Goal: Task Accomplishment & Management: Complete application form

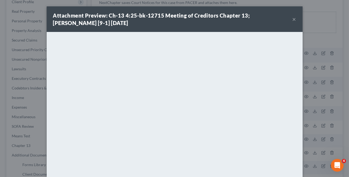
click at [293, 20] on button "×" at bounding box center [295, 19] width 4 height 6
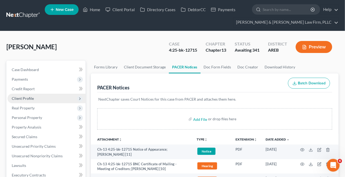
click at [20, 97] on span "Client Profile" at bounding box center [23, 98] width 22 height 5
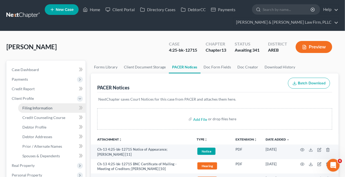
click at [51, 111] on link "Filing Information" at bounding box center [51, 109] width 67 height 10
select select "1"
select select "0"
select select "3"
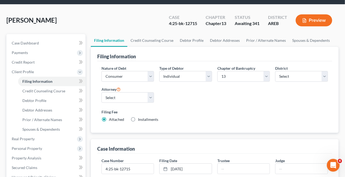
scroll to position [97, 0]
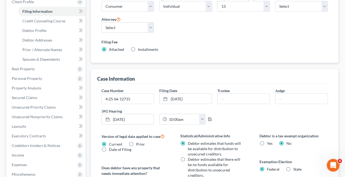
click at [235, 89] on div "Trustee" at bounding box center [244, 96] width 58 height 16
click at [233, 97] on input "text" at bounding box center [244, 99] width 52 height 10
type input "[PERSON_NAME]"
click at [293, 97] on input "text" at bounding box center [302, 99] width 52 height 10
type input "[PERSON_NAME]"
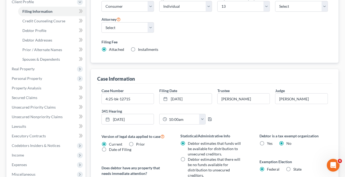
click at [269, 127] on div "Case Number 4:25-bk-12715 Filing Date [DATE] close Date [DATE] Time 12:00 AM ch…" at bounding box center [215, 108] width 232 height 41
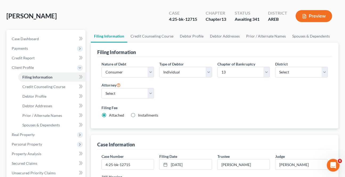
scroll to position [24, 0]
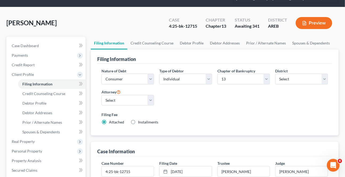
click at [29, 37] on div "Case Dashboard Payments Invoices Payments Payments Credit Report Client Profile…" at bounding box center [45, 171] width 79 height 268
drag, startPoint x: 29, startPoint y: 46, endPoint x: 7, endPoint y: 50, distance: 22.3
click at [29, 46] on span "Case Dashboard" at bounding box center [25, 45] width 27 height 5
select select "2"
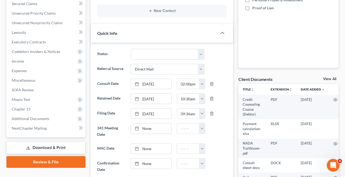
scroll to position [145, 0]
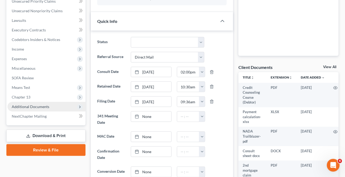
click at [33, 108] on span "Additional Documents" at bounding box center [31, 107] width 38 height 5
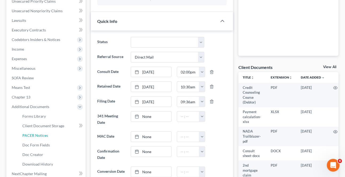
drag, startPoint x: 51, startPoint y: 134, endPoint x: 349, endPoint y: 99, distance: 300.4
click at [51, 134] on link "PACER Notices" at bounding box center [51, 136] width 67 height 10
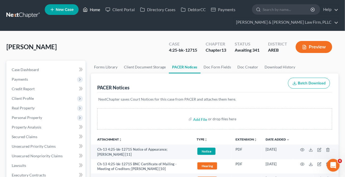
click at [89, 7] on link "Home" at bounding box center [91, 10] width 23 height 10
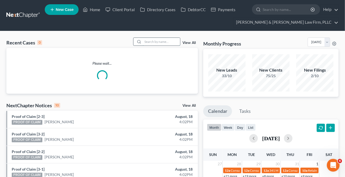
click at [145, 41] on input "search" at bounding box center [161, 42] width 37 height 8
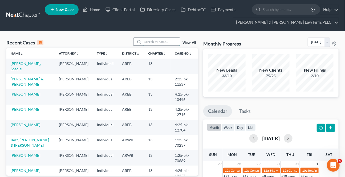
type input "a"
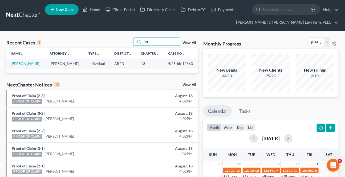
type input "taf"
click at [28, 61] on td "[PERSON_NAME]" at bounding box center [25, 64] width 39 height 10
click at [26, 63] on link "[PERSON_NAME]" at bounding box center [26, 63] width 30 height 5
select select "2"
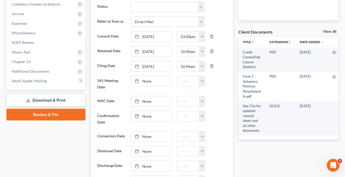
scroll to position [170, 0]
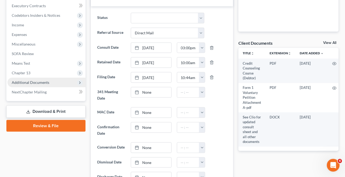
click at [19, 80] on span "Additional Documents" at bounding box center [31, 82] width 38 height 5
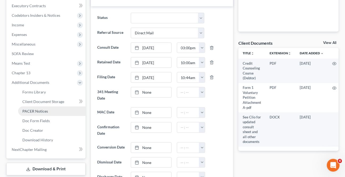
click at [46, 109] on span "PACER Notices" at bounding box center [35, 111] width 26 height 5
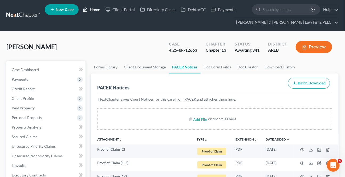
click at [95, 14] on ul "New Case Home Client Portal Directory Cases DebtorCC Payments - No Result - See…" at bounding box center [192, 16] width 294 height 26
click at [94, 11] on link "Home" at bounding box center [91, 10] width 23 height 10
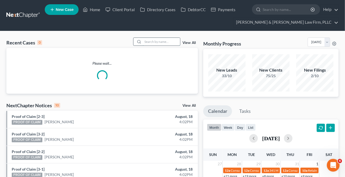
click at [171, 43] on input "search" at bounding box center [161, 42] width 37 height 8
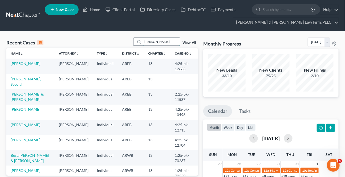
type input "[PERSON_NAME]"
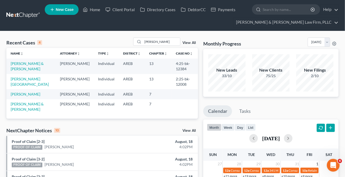
click at [20, 83] on td "[PERSON_NAME][GEOGRAPHIC_DATA]" at bounding box center [30, 81] width 49 height 15
click at [21, 81] on td "[PERSON_NAME][GEOGRAPHIC_DATA]" at bounding box center [30, 81] width 49 height 15
click at [23, 79] on link "[PERSON_NAME][GEOGRAPHIC_DATA]" at bounding box center [30, 82] width 38 height 10
select select "1"
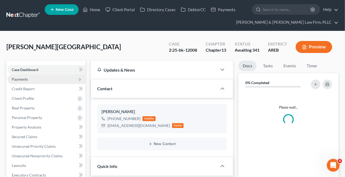
click at [24, 77] on span "Payments" at bounding box center [20, 79] width 16 height 5
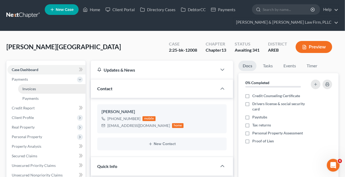
click at [28, 87] on span "Invoices" at bounding box center [29, 89] width 14 height 5
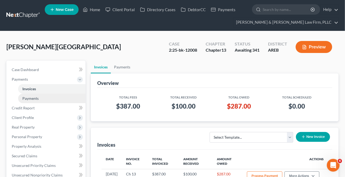
scroll to position [24, 0]
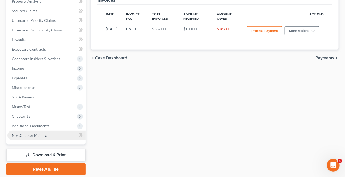
click at [24, 131] on link "NextChapter Mailing" at bounding box center [46, 136] width 78 height 10
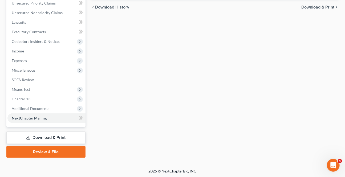
scroll to position [144, 0]
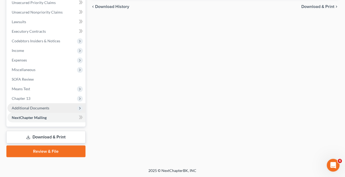
click at [27, 111] on span "Additional Documents" at bounding box center [46, 109] width 78 height 10
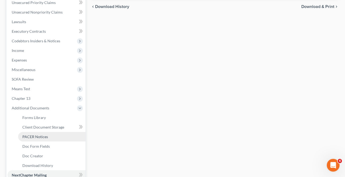
click at [33, 136] on span "PACER Notices" at bounding box center [35, 137] width 26 height 5
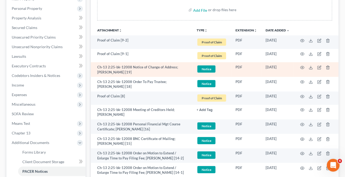
scroll to position [121, 0]
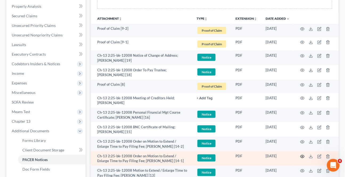
click at [302, 156] on icon "button" at bounding box center [303, 157] width 4 height 4
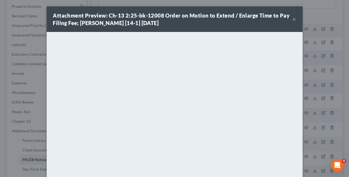
click at [293, 18] on button "×" at bounding box center [295, 19] width 4 height 6
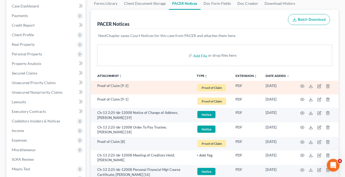
scroll to position [0, 0]
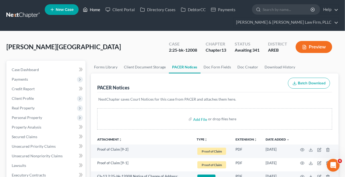
drag, startPoint x: 94, startPoint y: 13, endPoint x: 151, endPoint y: 27, distance: 57.8
click at [94, 13] on link "Home" at bounding box center [91, 10] width 23 height 10
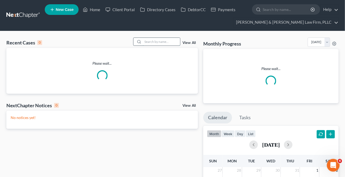
click at [158, 41] on input "search" at bounding box center [161, 42] width 37 height 8
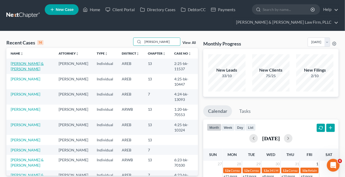
type input "[PERSON_NAME]"
click at [17, 69] on link "[PERSON_NAME] & [PERSON_NAME]" at bounding box center [27, 66] width 33 height 10
select select "6"
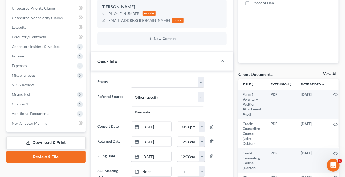
scroll to position [145, 0]
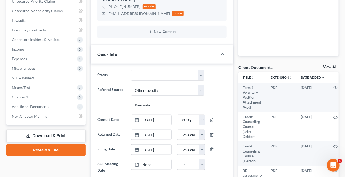
click at [34, 103] on span "Additional Documents" at bounding box center [46, 107] width 78 height 10
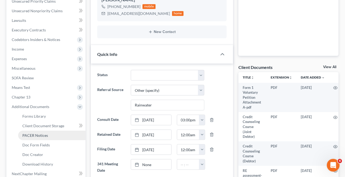
click at [48, 131] on link "PACER Notices" at bounding box center [51, 136] width 67 height 10
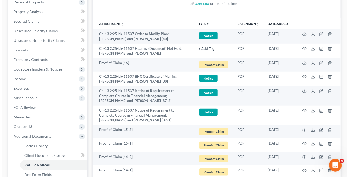
scroll to position [97, 0]
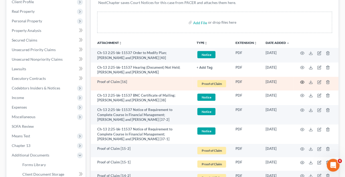
click at [304, 82] on icon "button" at bounding box center [303, 82] width 4 height 4
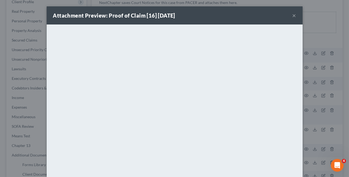
drag, startPoint x: 179, startPoint y: 16, endPoint x: 163, endPoint y: 24, distance: 18.1
click at [164, 23] on div "Attachment Preview: Proof of Claim [16] [DATE] ×" at bounding box center [175, 15] width 256 height 18
drag, startPoint x: 292, startPoint y: 16, endPoint x: 284, endPoint y: 26, distance: 13.1
click at [293, 16] on button "×" at bounding box center [295, 15] width 4 height 6
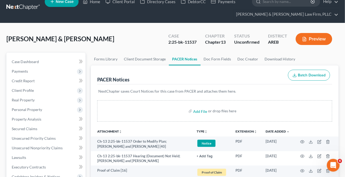
scroll to position [0, 0]
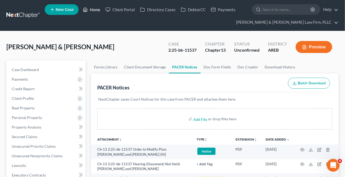
click at [86, 9] on icon at bounding box center [85, 9] width 5 height 6
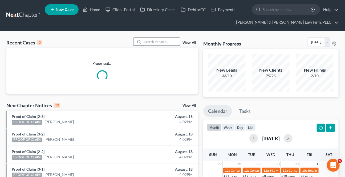
click at [146, 41] on input "search" at bounding box center [161, 42] width 37 height 8
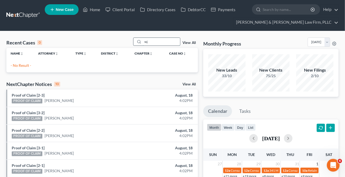
type input "w"
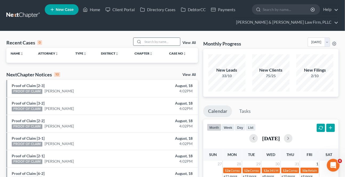
type input "w"
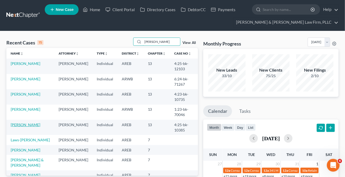
type input "[PERSON_NAME]"
click at [17, 126] on link "[PERSON_NAME]" at bounding box center [26, 125] width 30 height 5
select select "6"
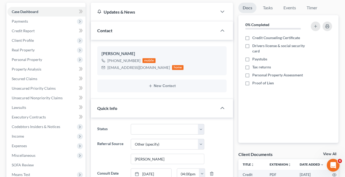
scroll to position [121, 0]
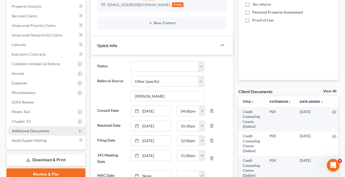
click at [33, 128] on span "Additional Documents" at bounding box center [46, 131] width 78 height 10
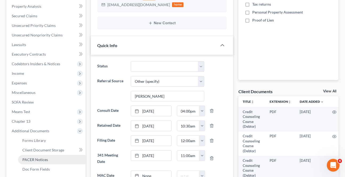
click at [25, 158] on span "PACER Notices" at bounding box center [35, 160] width 26 height 5
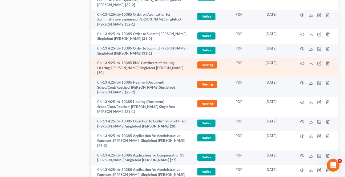
scroll to position [412, 0]
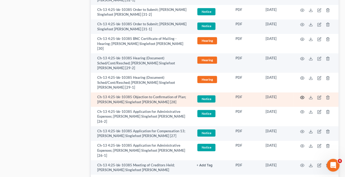
click at [303, 96] on icon "button" at bounding box center [303, 97] width 4 height 3
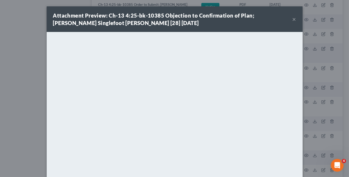
click at [293, 19] on button "×" at bounding box center [295, 19] width 4 height 6
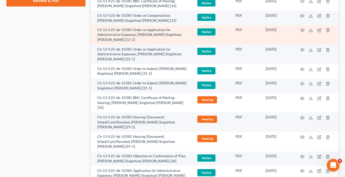
scroll to position [364, 0]
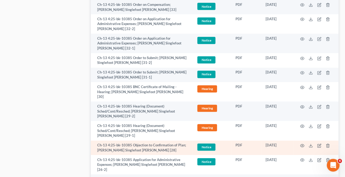
click at [300, 141] on td at bounding box center [316, 148] width 45 height 15
click at [302, 144] on icon "button" at bounding box center [303, 146] width 4 height 4
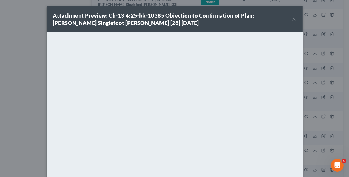
drag, startPoint x: 294, startPoint y: 22, endPoint x: 3, endPoint y: 31, distance: 290.7
click at [294, 21] on button "×" at bounding box center [295, 19] width 4 height 6
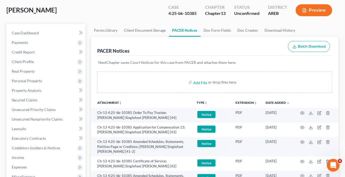
scroll to position [0, 0]
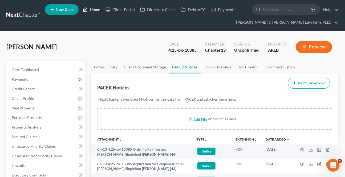
drag, startPoint x: 94, startPoint y: 7, endPoint x: 133, endPoint y: 26, distance: 43.4
click at [94, 8] on link "Home" at bounding box center [91, 10] width 23 height 10
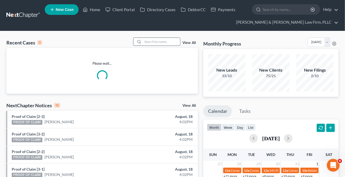
click at [149, 43] on input "search" at bounding box center [161, 42] width 37 height 8
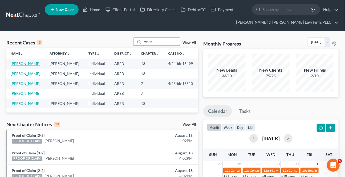
type input "white"
click at [23, 64] on link "[PERSON_NAME]" at bounding box center [26, 63] width 30 height 5
select select "2"
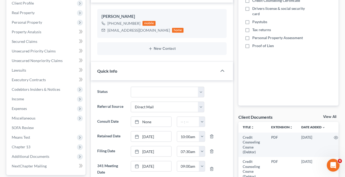
scroll to position [145, 0]
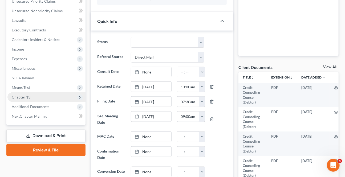
click at [26, 100] on span "Chapter 13" at bounding box center [46, 98] width 78 height 10
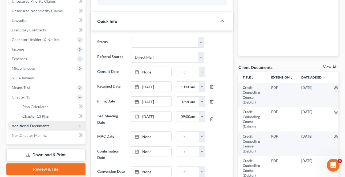
click at [29, 126] on span "Additional Documents" at bounding box center [31, 126] width 38 height 5
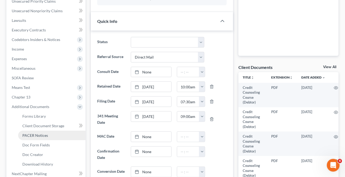
click at [35, 137] on span "PACER Notices" at bounding box center [35, 135] width 26 height 5
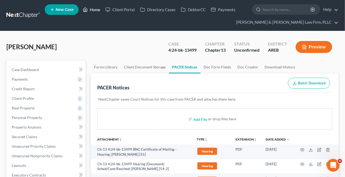
click at [99, 11] on link "Home" at bounding box center [91, 10] width 23 height 10
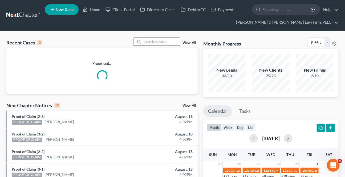
click at [164, 43] on input "search" at bounding box center [161, 42] width 37 height 8
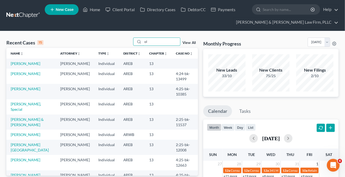
type input "o"
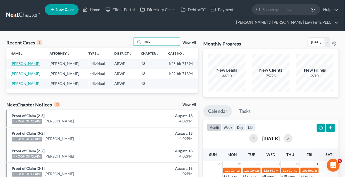
type input "colv"
click at [22, 64] on link "[PERSON_NAME]" at bounding box center [26, 63] width 30 height 5
select select "1"
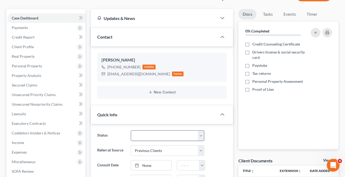
scroll to position [97, 0]
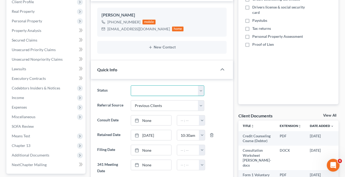
drag, startPoint x: 173, startPoint y: 88, endPoint x: 162, endPoint y: 95, distance: 12.9
click at [173, 88] on select "Awaiting 341 Chapter 7 - Attended Meeting Confirmed Discharged Dismissed New Co…" at bounding box center [167, 91] width 73 height 11
select select "0"
click at [131, 86] on select "Awaiting 341 Chapter 7 - Attended Meeting Confirmed Discharged Dismissed New Co…" at bounding box center [167, 91] width 73 height 11
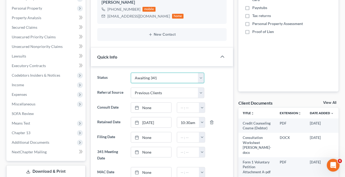
scroll to position [121, 0]
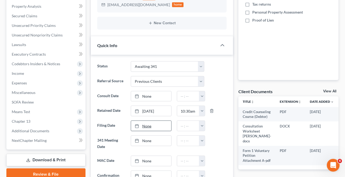
drag, startPoint x: 165, startPoint y: 126, endPoint x: 169, endPoint y: 125, distance: 4.1
click at [164, 126] on link "None" at bounding box center [151, 126] width 40 height 10
type input "[DATE]"
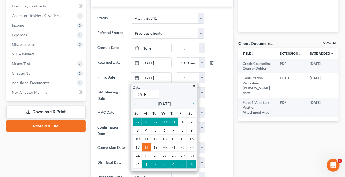
scroll to position [170, 0]
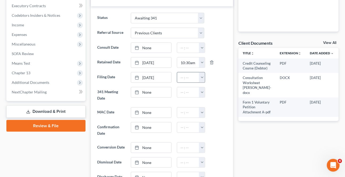
click at [203, 78] on button "button" at bounding box center [202, 78] width 6 height 10
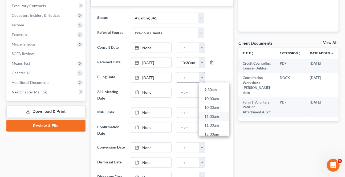
click at [206, 116] on link "11:00am" at bounding box center [215, 116] width 30 height 9
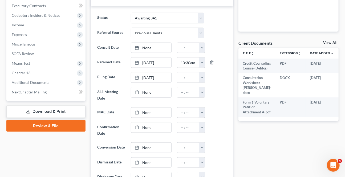
type input "11:00am"
click at [41, 108] on link "Download & Print" at bounding box center [45, 112] width 79 height 13
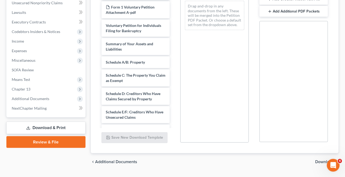
scroll to position [161, 0]
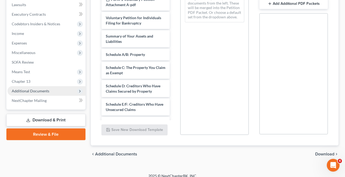
drag, startPoint x: 29, startPoint y: 85, endPoint x: 27, endPoint y: 88, distance: 3.6
click at [29, 86] on span "Additional Documents" at bounding box center [46, 91] width 78 height 10
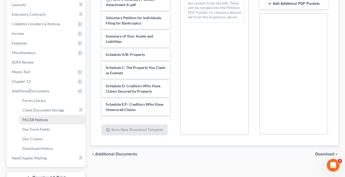
click at [35, 118] on span "PACER Notices" at bounding box center [35, 120] width 26 height 5
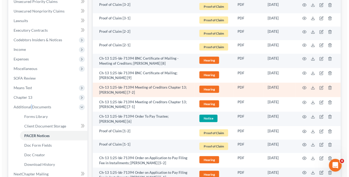
scroll to position [145, 0]
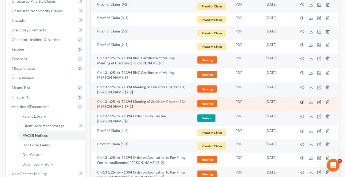
click at [303, 101] on icon "button" at bounding box center [303, 102] width 4 height 4
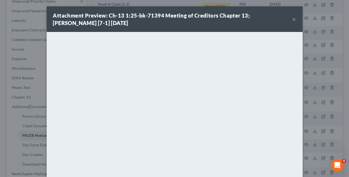
click at [293, 18] on button "×" at bounding box center [295, 19] width 4 height 6
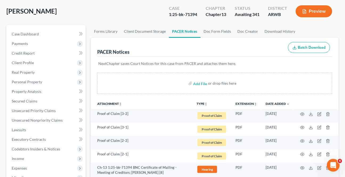
scroll to position [0, 0]
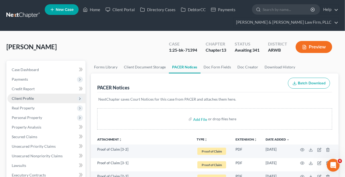
click at [18, 101] on span "Client Profile" at bounding box center [46, 99] width 78 height 10
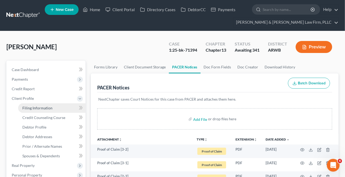
click at [44, 105] on link "Filing Information" at bounding box center [51, 109] width 67 height 10
select select "1"
select select "0"
select select "3"
select select "6"
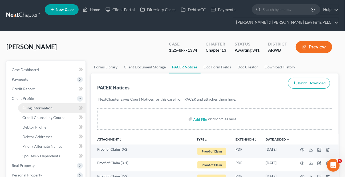
select select "1"
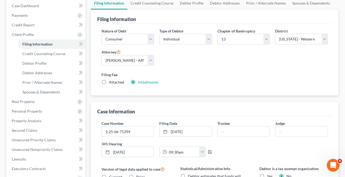
scroll to position [73, 0]
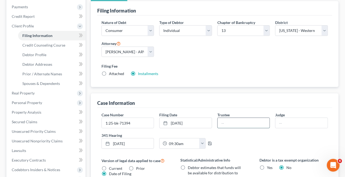
click at [232, 123] on input "text" at bounding box center [244, 123] width 52 height 10
type input "[PERSON_NAME]"
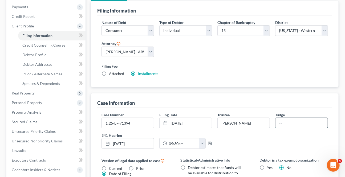
click at [289, 123] on input "text" at bounding box center [302, 123] width 52 height 10
type input "[PERSON_NAME]"
click at [293, 139] on div "Case Number 1:25-bk-71394 Filing Date [DATE] close Date [DATE] Time 12:00 AM ch…" at bounding box center [215, 132] width 232 height 41
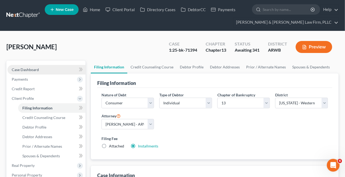
click at [56, 68] on link "Case Dashboard" at bounding box center [46, 70] width 78 height 10
select select "1"
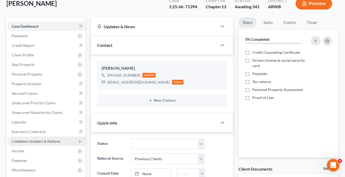
scroll to position [97, 0]
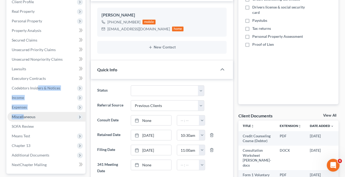
drag, startPoint x: 35, startPoint y: 88, endPoint x: 29, endPoint y: 114, distance: 26.9
click at [22, 118] on ul "Case Dashboard Payments Invoices Payments Payments Credit Report Client Profile" at bounding box center [46, 69] width 78 height 202
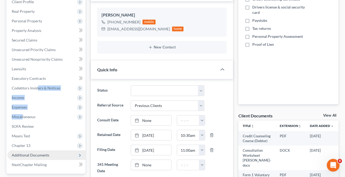
scroll to position [145, 0]
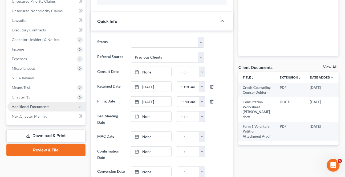
click at [29, 104] on span "Additional Documents" at bounding box center [46, 107] width 78 height 10
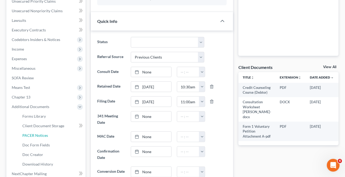
drag, startPoint x: 32, startPoint y: 136, endPoint x: 349, endPoint y: 97, distance: 319.5
click at [32, 136] on span "PACER Notices" at bounding box center [35, 135] width 26 height 5
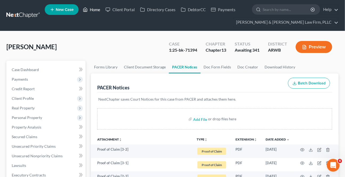
click at [88, 10] on icon at bounding box center [86, 10] width 4 height 4
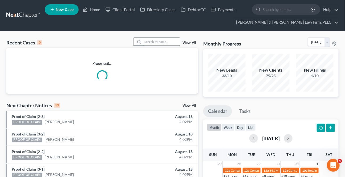
click at [169, 38] on input "search" at bounding box center [161, 42] width 37 height 8
click at [156, 45] on input "search" at bounding box center [161, 42] width 37 height 8
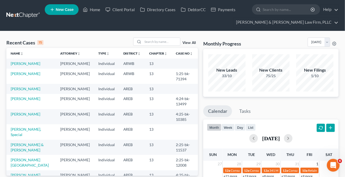
click at [220, 129] on button "month" at bounding box center [214, 127] width 14 height 7
drag, startPoint x: 165, startPoint y: 32, endPoint x: 163, endPoint y: 43, distance: 11.6
click at [163, 43] on input "search" at bounding box center [161, 42] width 37 height 8
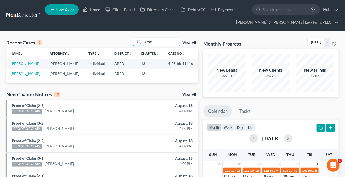
type input "simps"
click at [22, 63] on link "[PERSON_NAME]" at bounding box center [26, 63] width 30 height 5
select select "9"
select select "4"
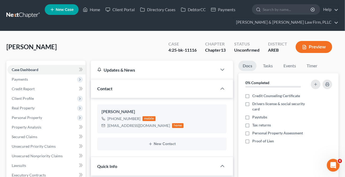
scroll to position [121, 0]
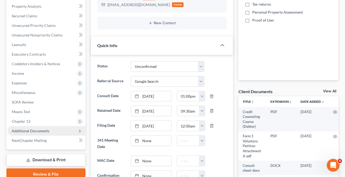
click at [39, 131] on span "Additional Documents" at bounding box center [31, 131] width 38 height 5
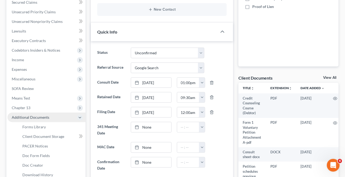
scroll to position [145, 0]
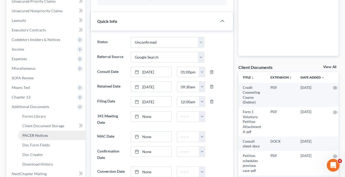
drag, startPoint x: 39, startPoint y: 135, endPoint x: 38, endPoint y: 132, distance: 3.4
click at [39, 134] on span "PACER Notices" at bounding box center [35, 135] width 26 height 5
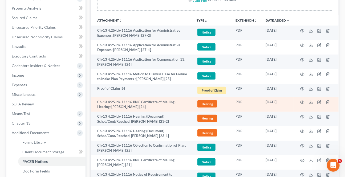
scroll to position [121, 0]
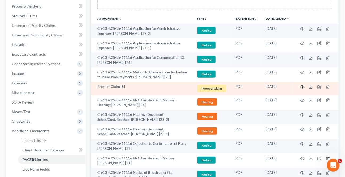
click at [301, 88] on icon "button" at bounding box center [303, 87] width 4 height 4
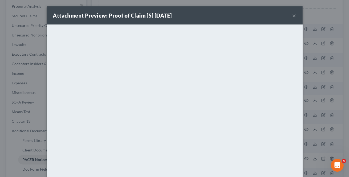
click at [295, 15] on div "Attachment Preview: Proof of Claim [5] [DATE] ×" at bounding box center [175, 15] width 256 height 18
click at [293, 15] on button "×" at bounding box center [295, 15] width 4 height 6
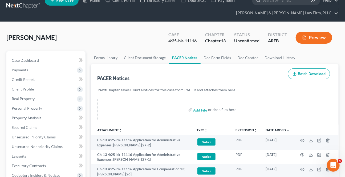
scroll to position [0, 0]
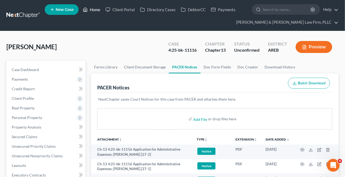
drag, startPoint x: 93, startPoint y: 14, endPoint x: 90, endPoint y: 7, distance: 8.1
click at [93, 14] on ul "New Case Home Client Portal Directory Cases DebtorCC Payments - No Result - See…" at bounding box center [192, 16] width 294 height 26
click at [90, 6] on link "Home" at bounding box center [91, 10] width 23 height 10
click at [90, 7] on link "Home" at bounding box center [91, 10] width 23 height 10
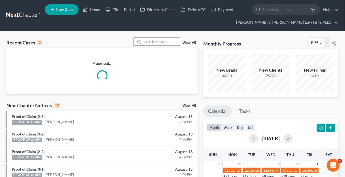
click at [150, 45] on input "search" at bounding box center [161, 42] width 37 height 8
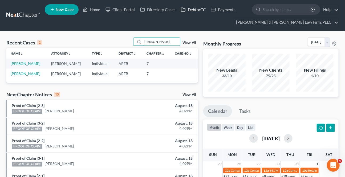
type input "[PERSON_NAME]"
click at [190, 11] on link "DebtorCC" at bounding box center [193, 10] width 30 height 10
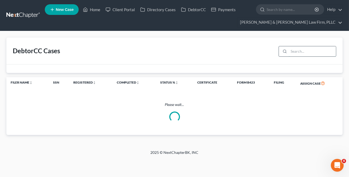
click at [294, 53] on input "search" at bounding box center [312, 51] width 47 height 10
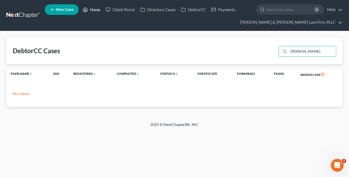
type input "[PERSON_NAME]"
click at [98, 11] on link "Home" at bounding box center [91, 10] width 23 height 10
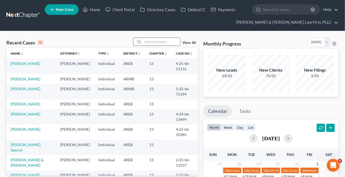
click at [155, 44] on input "search" at bounding box center [161, 42] width 37 height 8
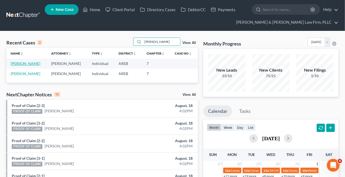
type input "[PERSON_NAME]"
click at [26, 64] on link "[PERSON_NAME]" at bounding box center [26, 63] width 30 height 5
select select "5"
select select "2"
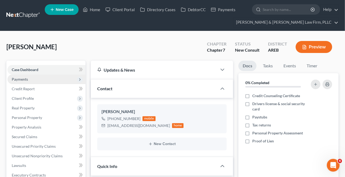
click at [28, 78] on span "Payments" at bounding box center [46, 80] width 78 height 10
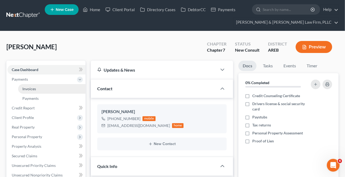
click at [32, 86] on link "Invoices" at bounding box center [51, 89] width 67 height 10
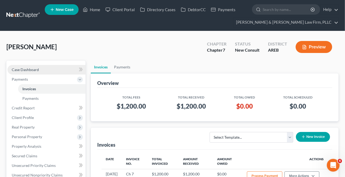
click at [43, 70] on link "Case Dashboard" at bounding box center [46, 70] width 78 height 10
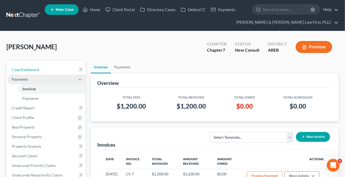
select select "2"
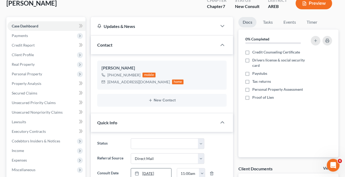
scroll to position [121, 0]
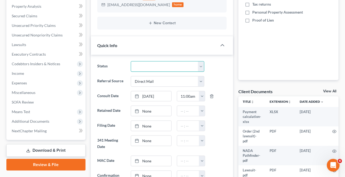
drag, startPoint x: 146, startPoint y: 66, endPoint x: 148, endPoint y: 71, distance: 4.7
click at [146, 66] on select "Awaiting 341 Chapter 7 - Attended Meeting Confirmed Discharged Dismissed New Co…" at bounding box center [167, 66] width 73 height 11
click at [131, 61] on select "Awaiting 341 Chapter 7 - Attended Meeting Confirmed Discharged Dismissed New Co…" at bounding box center [167, 66] width 73 height 11
click at [149, 65] on select "Awaiting 341 Chapter 7 - Attended Meeting Confirmed Discharged Dismissed New Co…" at bounding box center [167, 66] width 73 height 11
select select "8"
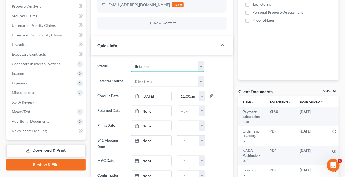
click at [131, 61] on select "Awaiting 341 Chapter 7 - Attended Meeting Confirmed Discharged Dismissed New Co…" at bounding box center [167, 66] width 73 height 11
click at [152, 112] on link "None" at bounding box center [151, 111] width 40 height 10
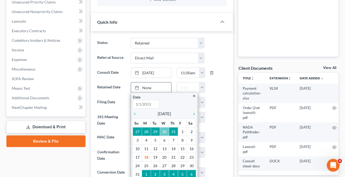
scroll to position [145, 0]
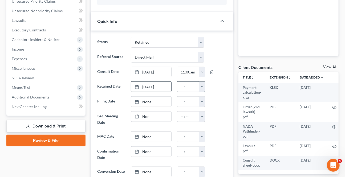
drag, startPoint x: 204, startPoint y: 84, endPoint x: 201, endPoint y: 88, distance: 4.7
click at [203, 84] on button "button" at bounding box center [202, 87] width 6 height 10
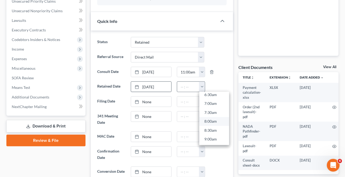
scroll to position [121, 0]
click at [213, 117] on link "8:00am" at bounding box center [215, 121] width 30 height 9
type input "8:00am"
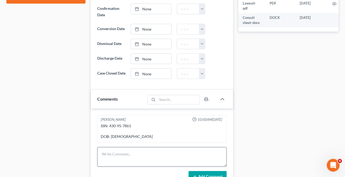
scroll to position [339, 0]
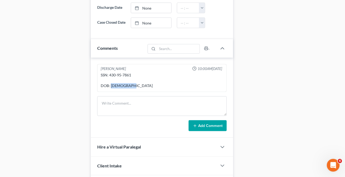
drag, startPoint x: 132, startPoint y: 89, endPoint x: 112, endPoint y: 92, distance: 20.3
click at [112, 89] on div "SSN: 430-95-7861 DOB: [DEMOGRAPHIC_DATA]" at bounding box center [162, 81] width 123 height 16
copy div "[DATE]"
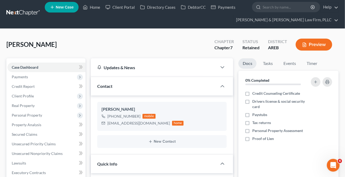
scroll to position [0, 0]
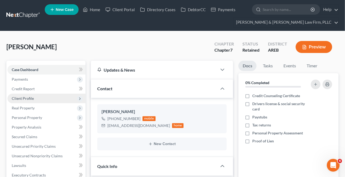
click at [26, 99] on span "Client Profile" at bounding box center [23, 98] width 22 height 5
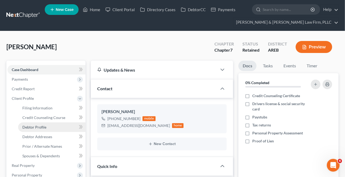
click at [35, 129] on span "Debtor Profile" at bounding box center [34, 127] width 24 height 5
select select "0"
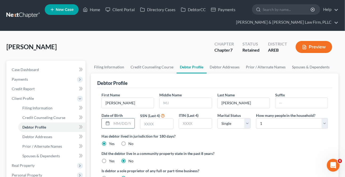
click at [117, 124] on input "text" at bounding box center [123, 124] width 23 height 10
paste input "[DATE]"
type input "[DATE]"
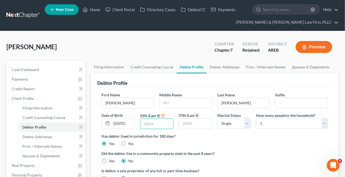
drag, startPoint x: 145, startPoint y: 121, endPoint x: 144, endPoint y: 115, distance: 6.7
click at [145, 121] on input "text" at bounding box center [157, 124] width 33 height 10
type input "7861"
drag, startPoint x: 285, startPoint y: 143, endPoint x: 279, endPoint y: 140, distance: 7.4
click at [285, 142] on div "Has debtor lived in jurisdiction for 180 days? Yes No Debtor must reside in jur…" at bounding box center [215, 140] width 227 height 13
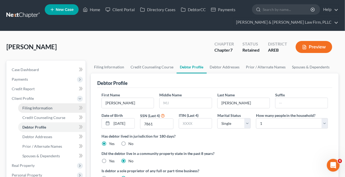
click at [55, 109] on link "Filing Information" at bounding box center [51, 109] width 67 height 10
select select "1"
select select "0"
select select "5"
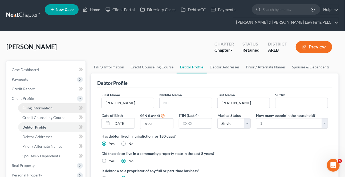
select select "2"
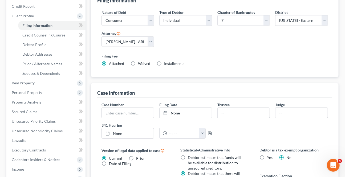
scroll to position [97, 0]
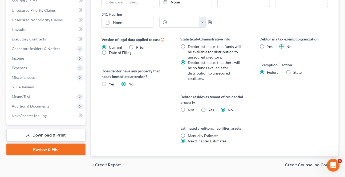
click at [309, 166] on span "Credit Counseling Course" at bounding box center [309, 165] width 49 height 4
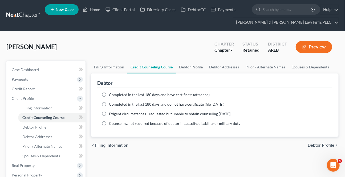
click at [315, 146] on span "Debtor Profile" at bounding box center [321, 146] width 27 height 4
select select "0"
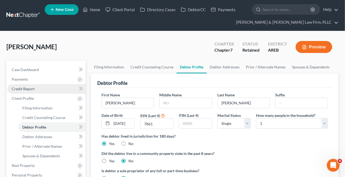
click at [33, 88] on span "Credit Report" at bounding box center [23, 89] width 23 height 5
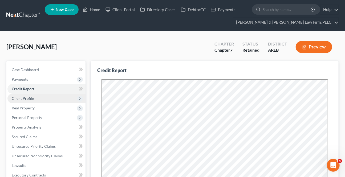
click at [24, 98] on span "Client Profile" at bounding box center [23, 98] width 22 height 5
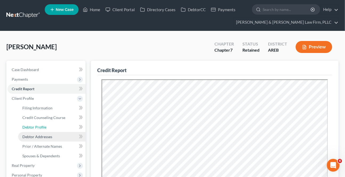
click at [37, 128] on span "Debtor Profile" at bounding box center [34, 127] width 24 height 5
select select "0"
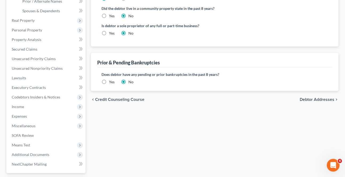
click at [315, 98] on span "Debtor Addresses" at bounding box center [317, 100] width 35 height 4
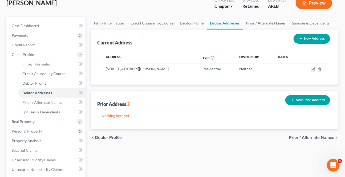
scroll to position [24, 0]
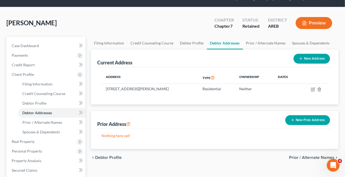
click at [320, 159] on span "Prior / Alternate Names" at bounding box center [311, 158] width 45 height 4
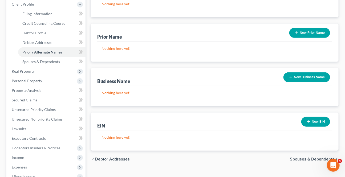
scroll to position [97, 0]
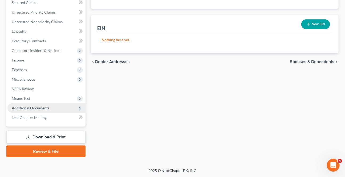
click at [28, 104] on span "Additional Documents" at bounding box center [46, 109] width 78 height 10
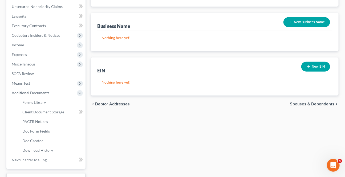
scroll to position [158, 0]
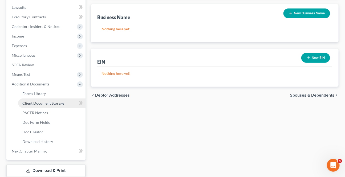
click at [38, 102] on span "Client Document Storage" at bounding box center [43, 103] width 42 height 5
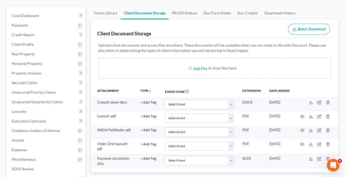
scroll to position [97, 0]
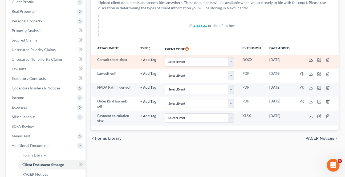
click at [312, 58] on icon at bounding box center [311, 60] width 4 height 4
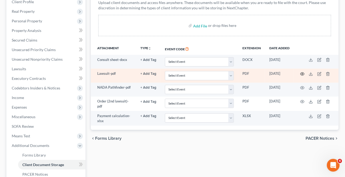
click at [302, 73] on icon "button" at bounding box center [303, 74] width 4 height 4
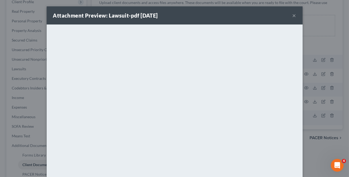
drag, startPoint x: 295, startPoint y: 14, endPoint x: 292, endPoint y: 21, distance: 7.9
click at [292, 16] on div "Attachment Preview: Lawsuit-pdf [DATE] ×" at bounding box center [175, 15] width 256 height 18
click at [293, 16] on button "×" at bounding box center [295, 15] width 4 height 6
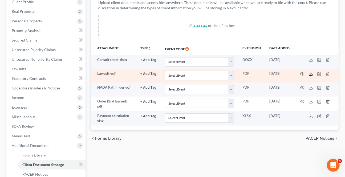
click at [312, 73] on icon at bounding box center [311, 74] width 4 height 4
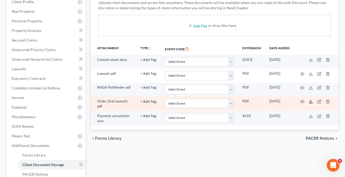
click at [313, 102] on icon at bounding box center [311, 102] width 3 height 1
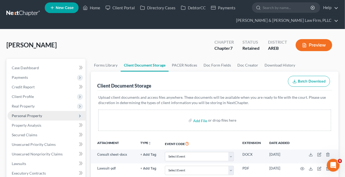
scroll to position [0, 0]
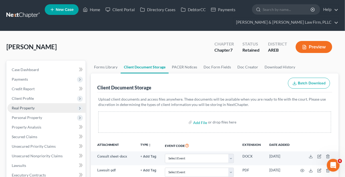
click at [22, 107] on span "Real Property" at bounding box center [23, 108] width 23 height 5
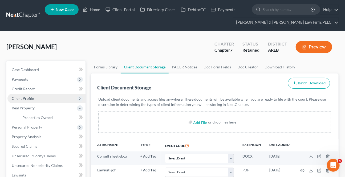
click at [23, 101] on span "Client Profile" at bounding box center [46, 99] width 78 height 10
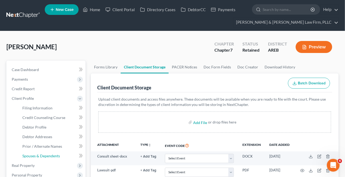
drag, startPoint x: 39, startPoint y: 153, endPoint x: 82, endPoint y: 159, distance: 42.9
click at [39, 152] on link "Spouses & Dependents" at bounding box center [51, 157] width 67 height 10
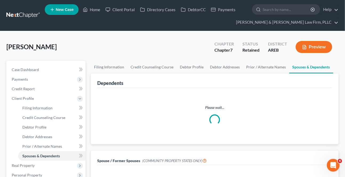
scroll to position [121, 0]
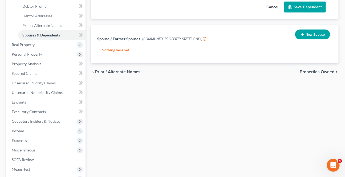
drag, startPoint x: 320, startPoint y: 69, endPoint x: 317, endPoint y: 73, distance: 4.8
click at [319, 70] on div "chevron_left Prior / Alternate Names Properties Owned chevron_right" at bounding box center [215, 71] width 248 height 17
drag, startPoint x: 317, startPoint y: 73, endPoint x: 21, endPoint y: 118, distance: 299.6
click at [317, 72] on span "Properties Owned" at bounding box center [317, 72] width 35 height 4
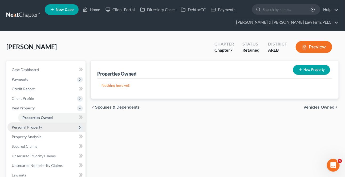
click at [19, 125] on span "Personal Property" at bounding box center [27, 127] width 30 height 5
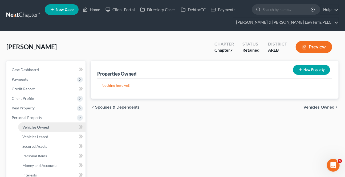
click at [39, 125] on span "Vehicles Owned" at bounding box center [35, 127] width 27 height 5
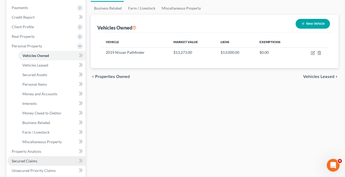
scroll to position [97, 0]
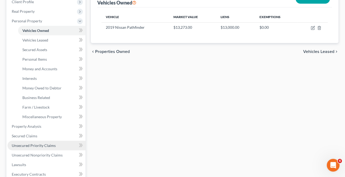
click at [13, 145] on span "Unsecured Priority Claims" at bounding box center [34, 146] width 44 height 5
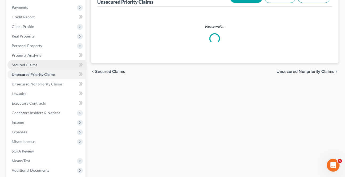
scroll to position [4, 0]
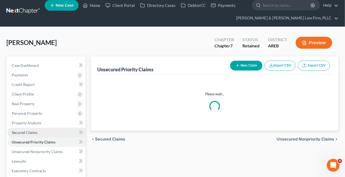
click at [24, 132] on link "Secured Claims" at bounding box center [46, 133] width 78 height 10
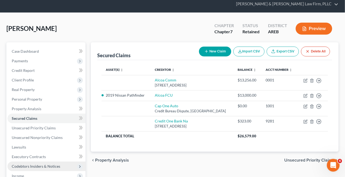
scroll to position [73, 0]
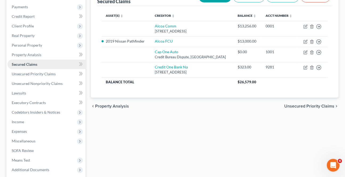
click at [32, 63] on span "Secured Claims" at bounding box center [25, 64] width 26 height 5
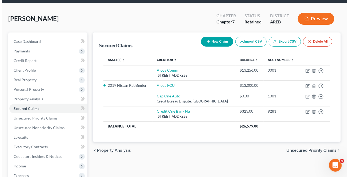
scroll to position [24, 0]
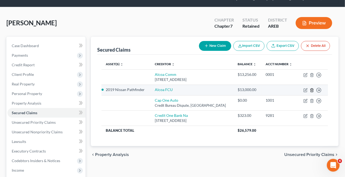
click at [311, 88] on icon "button" at bounding box center [312, 90] width 4 height 4
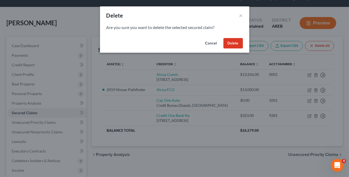
click at [241, 45] on button "Delete" at bounding box center [233, 43] width 19 height 11
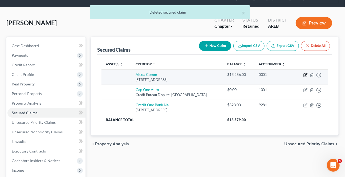
click at [307, 75] on icon "button" at bounding box center [306, 75] width 4 height 4
select select "2"
select select "0"
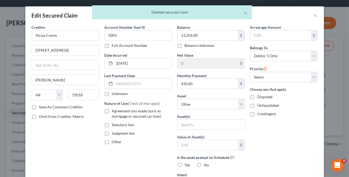
drag, startPoint x: 33, startPoint y: 106, endPoint x: 104, endPoint y: 112, distance: 71.7
click at [39, 107] on label "Save As Common Creditor" at bounding box center [61, 107] width 44 height 5
click at [41, 107] on input "Save As Common Creditor" at bounding box center [42, 106] width 3 height 3
checkbox input "true"
click at [112, 112] on label "Agreement you made (such as mortgage or secured car loan)" at bounding box center [142, 114] width 60 height 11
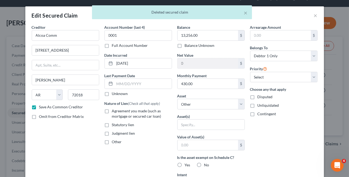
click at [114, 112] on input "Agreement you made (such as mortgage or secured car loan)" at bounding box center [115, 110] width 3 height 3
checkbox input "true"
click at [240, 85] on div "$" at bounding box center [241, 84] width 6 height 10
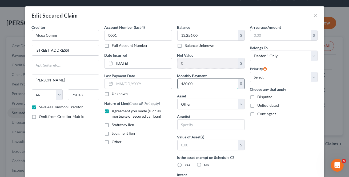
click at [229, 89] on input "430.00" at bounding box center [208, 84] width 61 height 10
drag, startPoint x: 234, startPoint y: 111, endPoint x: 227, endPoint y: 113, distance: 7.8
click at [234, 111] on div "Balance 13,256.00 $ Balance Unknown Balance Undetermined 13,256.00 $ Balance Un…" at bounding box center [211, 144] width 73 height 238
click at [221, 105] on select "Select Other Multiple Assets Alcoa FCU (Savings Account) - $0.0 401k through wo…" at bounding box center [210, 104] width 67 height 11
select select "6"
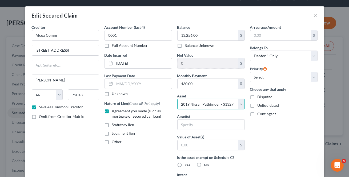
click at [177, 99] on select "Select Other Multiple Assets Alcoa FCU (Savings Account) - $0.0 401k through wo…" at bounding box center [210, 104] width 67 height 11
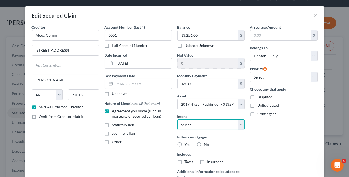
drag, startPoint x: 211, startPoint y: 124, endPoint x: 202, endPoint y: 129, distance: 9.7
click at [211, 124] on select "Select Surrender Redeem Reaffirm Avoid Other" at bounding box center [210, 125] width 67 height 11
select select "2"
click at [177, 120] on select "Select Surrender Redeem Reaffirm Avoid Other" at bounding box center [210, 125] width 67 height 11
click at [204, 143] on label "No" at bounding box center [206, 144] width 5 height 5
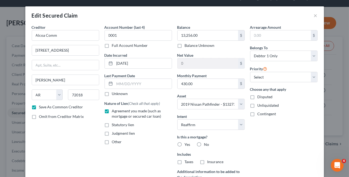
click at [206, 143] on input "No" at bounding box center [207, 143] width 3 height 3
radio input "true"
click at [204, 161] on label "No" at bounding box center [206, 162] width 5 height 5
click at [206, 161] on input "No" at bounding box center [207, 161] width 3 height 3
radio input "true"
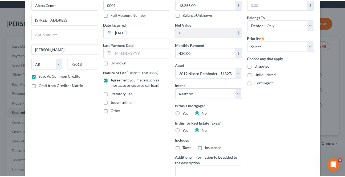
scroll to position [93, 0]
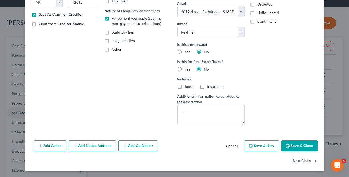
click at [292, 145] on button "Save & Close" at bounding box center [299, 146] width 36 height 11
checkbox input "false"
select select
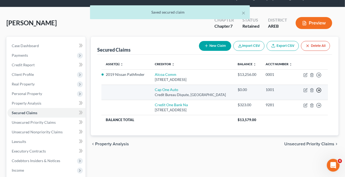
click at [320, 78] on icon "button" at bounding box center [319, 75] width 5 height 5
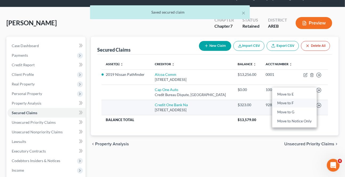
drag, startPoint x: 295, startPoint y: 105, endPoint x: 301, endPoint y: 105, distance: 5.9
click at [295, 105] on link "Move to F" at bounding box center [295, 103] width 45 height 9
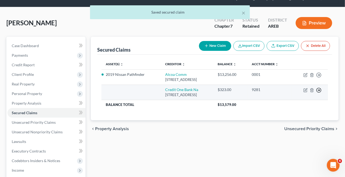
drag, startPoint x: 323, startPoint y: 89, endPoint x: 320, endPoint y: 91, distance: 3.7
click at [320, 91] on td "Move to E Move to F Move to G Move to Notice Only" at bounding box center [310, 92] width 36 height 15
click at [320, 78] on icon "button" at bounding box center [319, 75] width 5 height 5
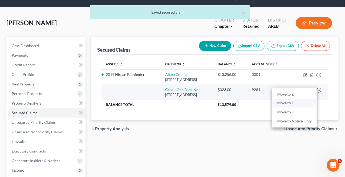
click at [295, 103] on link "Move to F" at bounding box center [295, 103] width 45 height 9
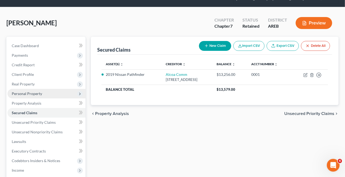
click at [44, 94] on span "Personal Property" at bounding box center [46, 94] width 78 height 10
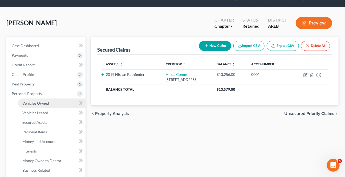
click at [40, 101] on span "Vehicles Owned" at bounding box center [35, 103] width 27 height 5
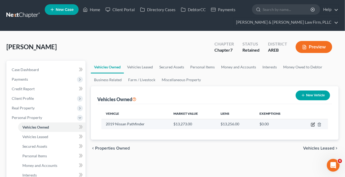
click at [313, 123] on icon "button" at bounding box center [313, 125] width 4 height 4
select select "0"
select select "7"
select select "2"
select select "0"
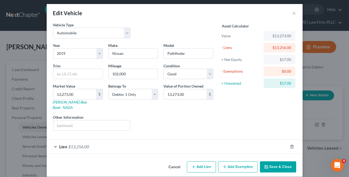
scroll to position [3, 0]
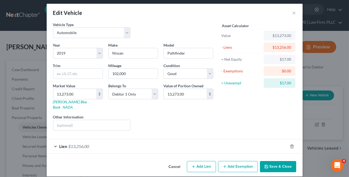
click at [242, 164] on button "Add Exemption" at bounding box center [238, 166] width 40 height 11
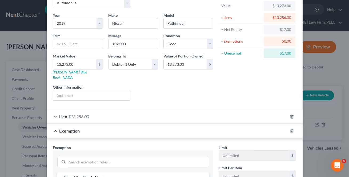
scroll to position [100, 0]
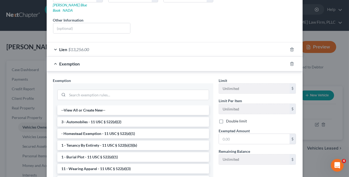
drag, startPoint x: 86, startPoint y: 116, endPoint x: 228, endPoint y: 110, distance: 141.8
click at [86, 117] on li "3 - Automobiles - 11 USC § 522(d)(2)" at bounding box center [133, 122] width 152 height 10
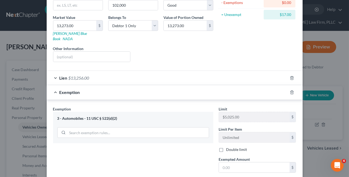
scroll to position [75, 0]
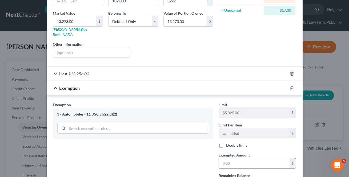
drag, startPoint x: 235, startPoint y: 169, endPoint x: 235, endPoint y: 161, distance: 8.3
click at [235, 173] on label "Remaining Balance" at bounding box center [234, 176] width 31 height 6
click at [235, 160] on input "text" at bounding box center [254, 163] width 71 height 10
type input "17"
drag, startPoint x: 188, startPoint y: 165, endPoint x: 192, endPoint y: 160, distance: 7.0
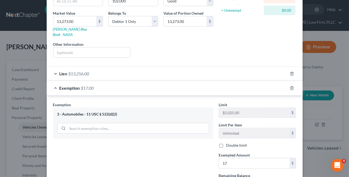
click at [187, 164] on div "Exemption Set must be selected for CA. Exemption * 3 - Automobiles - 11 USC § 5…" at bounding box center [133, 148] width 166 height 92
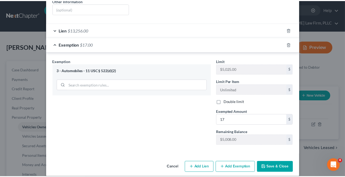
scroll to position [120, 0]
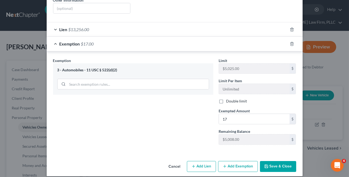
click at [267, 165] on icon "button" at bounding box center [266, 166] width 3 height 3
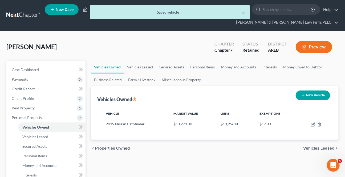
click at [308, 147] on span "Vehicles Leased" at bounding box center [319, 148] width 31 height 4
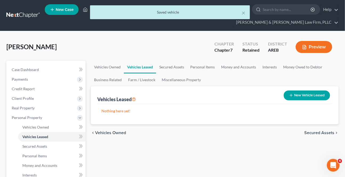
click at [319, 133] on span "Secured Assets" at bounding box center [320, 133] width 30 height 4
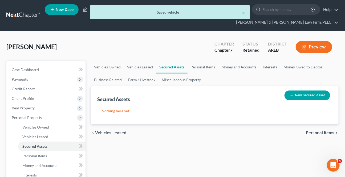
click at [319, 133] on span "Personal Items" at bounding box center [320, 133] width 29 height 4
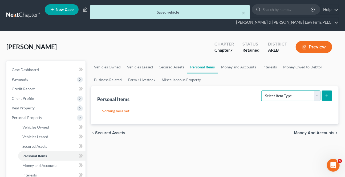
drag, startPoint x: 317, startPoint y: 97, endPoint x: 314, endPoint y: 100, distance: 4.4
click at [317, 97] on select "Select Item Type Clothing Collectibles Of Value Electronics Firearms Household …" at bounding box center [291, 96] width 59 height 11
select select "clothing"
click at [263, 91] on select "Select Item Type Clothing Collectibles Of Value Electronics Firearms Household …" at bounding box center [291, 96] width 59 height 11
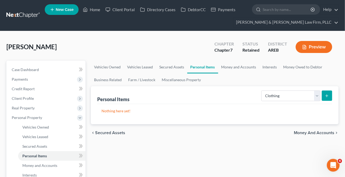
click at [326, 92] on button "submit" at bounding box center [327, 96] width 10 height 10
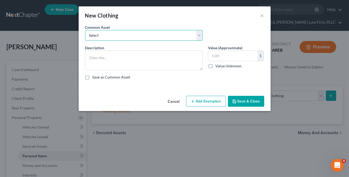
drag, startPoint x: 157, startPoint y: 33, endPoint x: 152, endPoint y: 40, distance: 8.6
click at [157, 34] on select "Select Clothing" at bounding box center [144, 35] width 118 height 11
select select "0"
click at [85, 30] on select "Select Clothing" at bounding box center [144, 35] width 118 height 11
type textarea "Clothing"
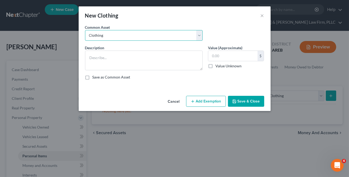
type input "0"
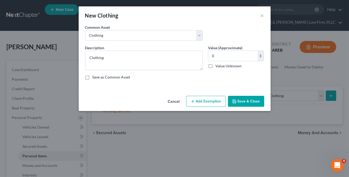
drag, startPoint x: 252, startPoint y: 100, endPoint x: 293, endPoint y: 89, distance: 43.0
click at [252, 100] on button "Save & Close" at bounding box center [246, 101] width 36 height 11
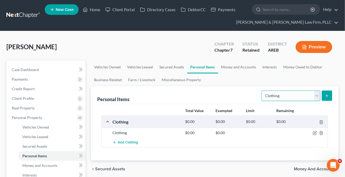
drag, startPoint x: 315, startPoint y: 96, endPoint x: 310, endPoint y: 100, distance: 6.4
click at [315, 96] on select "Select Item Type Clothing Collectibles Of Value Electronics Firearms Household …" at bounding box center [291, 96] width 59 height 11
select select "electronics"
click at [263, 91] on select "Select Item Type Clothing Collectibles Of Value Electronics Firearms Household …" at bounding box center [291, 96] width 59 height 11
click at [326, 91] on button "submit" at bounding box center [327, 96] width 10 height 10
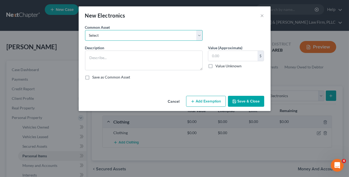
drag, startPoint x: 169, startPoint y: 35, endPoint x: 166, endPoint y: 39, distance: 5.4
click at [169, 35] on select "Select Household electronics" at bounding box center [144, 35] width 118 height 11
select select "0"
click at [85, 30] on select "Select Household electronics" at bounding box center [144, 35] width 118 height 11
type textarea "Household electronics"
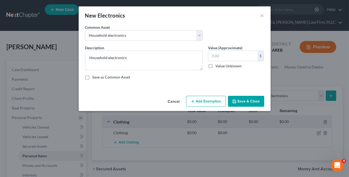
click at [242, 99] on button "Save & Close" at bounding box center [246, 101] width 36 height 11
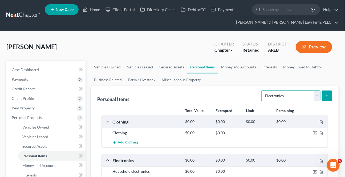
drag, startPoint x: 319, startPoint y: 94, endPoint x: 315, endPoint y: 99, distance: 6.6
click at [319, 94] on select "Select Item Type Clothing Collectibles Of Value Electronics Firearms Household …" at bounding box center [291, 96] width 59 height 11
select select "household_goods"
click at [263, 91] on select "Select Item Type Clothing Collectibles Of Value Electronics Firearms Household …" at bounding box center [291, 96] width 59 height 11
click at [326, 96] on icon "submit" at bounding box center [327, 96] width 4 height 4
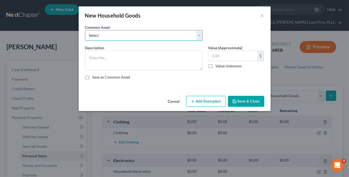
click at [147, 40] on select "Select Household goods and furnishings" at bounding box center [144, 35] width 118 height 11
select select "0"
click at [85, 30] on select "Select Household goods and furnishings" at bounding box center [144, 35] width 118 height 11
type textarea "Household goods and furnishings"
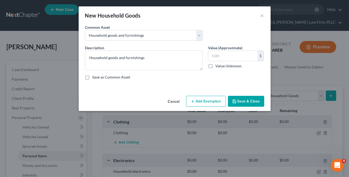
click at [239, 104] on button "Save & Close" at bounding box center [246, 101] width 36 height 11
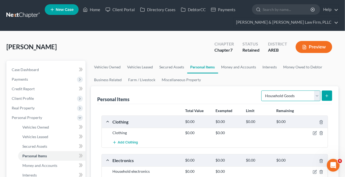
click at [319, 93] on select "Select Item Type Clothing Collectibles Of Value Electronics Firearms Household …" at bounding box center [291, 96] width 59 height 11
select select "jewelry"
click at [263, 91] on select "Select Item Type Clothing Collectibles Of Value Electronics Firearms Household …" at bounding box center [291, 96] width 59 height 11
click at [325, 92] on button "submit" at bounding box center [327, 96] width 10 height 10
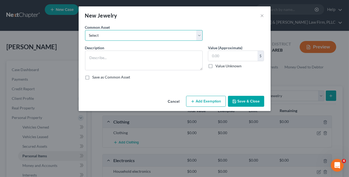
drag, startPoint x: 150, startPoint y: 33, endPoint x: 144, endPoint y: 40, distance: 9.5
click at [149, 33] on select "Select Jewelry" at bounding box center [144, 35] width 118 height 11
select select "0"
click at [85, 30] on select "Select Jewelry" at bounding box center [144, 35] width 118 height 11
type textarea "Jewelry"
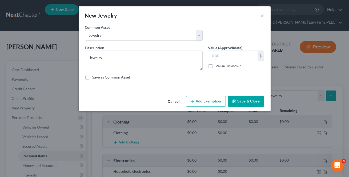
click at [237, 101] on icon "button" at bounding box center [234, 102] width 4 height 4
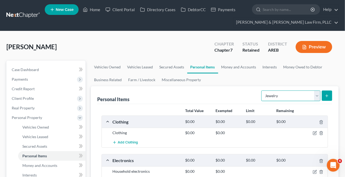
drag, startPoint x: 317, startPoint y: 95, endPoint x: 314, endPoint y: 100, distance: 5.5
click at [317, 95] on select "Select Item Type Clothing Collectibles Of Value Electronics Firearms Household …" at bounding box center [291, 96] width 59 height 11
select select "firearms"
click at [263, 91] on select "Select Item Type Clothing Collectibles Of Value Electronics Firearms Household …" at bounding box center [291, 96] width 59 height 11
click at [327, 94] on icon "submit" at bounding box center [327, 96] width 4 height 4
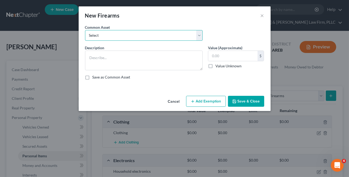
drag, startPoint x: 138, startPoint y: 35, endPoint x: 136, endPoint y: 40, distance: 5.9
click at [137, 35] on select "Select Firearms, ammunition, & related equipment" at bounding box center [144, 35] width 118 height 11
select select "0"
click at [85, 30] on select "Select Firearms, ammunition, & related equipment" at bounding box center [144, 35] width 118 height 11
type textarea "Firearms, ammunition, & related equipment"
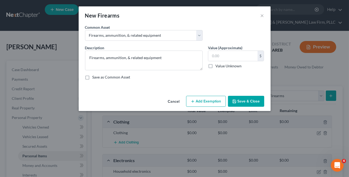
drag, startPoint x: 238, startPoint y: 102, endPoint x: 286, endPoint y: 104, distance: 47.5
click at [238, 102] on button "Save & Close" at bounding box center [246, 101] width 36 height 11
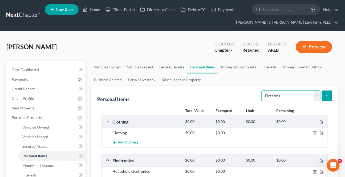
click at [318, 92] on select "Select Item Type Clothing Collectibles Of Value Electronics Firearms Household …" at bounding box center [291, 96] width 59 height 11
select select "pets"
click at [263, 91] on select "Select Item Type Clothing Collectibles Of Value Electronics Firearms Household …" at bounding box center [291, 96] width 59 height 11
click at [330, 95] on button "submit" at bounding box center [327, 96] width 10 height 10
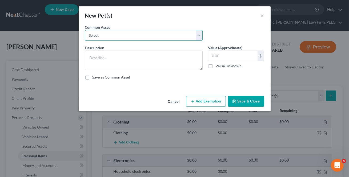
click at [114, 33] on select "Select Pet(s)" at bounding box center [144, 35] width 118 height 11
select select "0"
click at [85, 30] on select "Select Pet(s)" at bounding box center [144, 35] width 118 height 11
type textarea "Pet(s)"
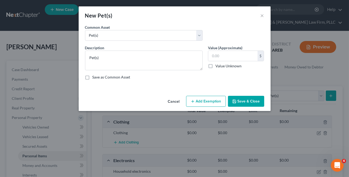
click at [240, 106] on button "Save & Close" at bounding box center [246, 101] width 36 height 11
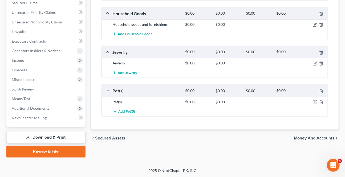
click at [300, 136] on span "Money and Accounts" at bounding box center [314, 138] width 41 height 4
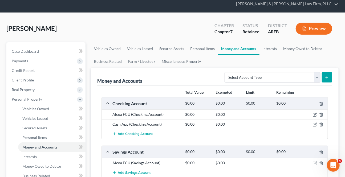
scroll to position [73, 0]
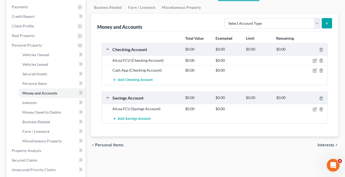
click at [323, 147] on div "chevron_left Personal Items Interests chevron_right" at bounding box center [215, 145] width 248 height 17
click at [323, 143] on span "Interests" at bounding box center [326, 145] width 17 height 4
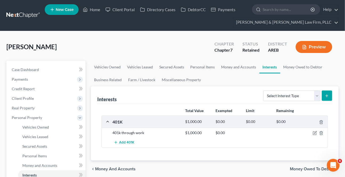
click at [314, 130] on div at bounding box center [316, 132] width 24 height 5
click at [315, 133] on icon "button" at bounding box center [315, 133] width 4 height 4
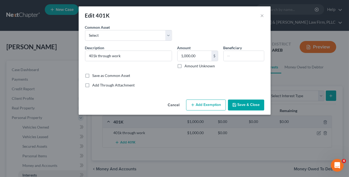
click at [198, 107] on button "Add Exemption" at bounding box center [206, 105] width 40 height 11
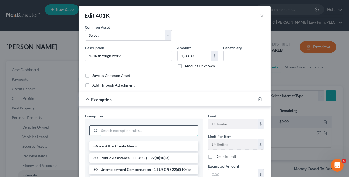
click at [149, 133] on input "search" at bounding box center [149, 131] width 99 height 10
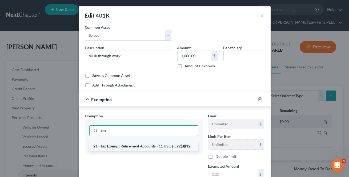
type input "tax"
click at [128, 148] on li "21 - Tax Exempt Retirement Accounts - 11 USC § 522(d)(12)" at bounding box center [143, 147] width 109 height 10
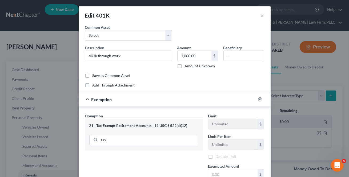
click at [128, 147] on div "21 - Tax Exempt Retirement Accounts - 11 USC § 522(d)(12) tax" at bounding box center [144, 135] width 118 height 32
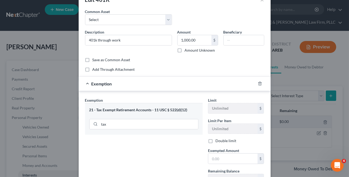
scroll to position [24, 0]
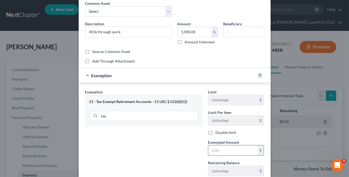
click at [217, 155] on input "text" at bounding box center [232, 151] width 49 height 10
type input "1,000"
drag, startPoint x: 177, startPoint y: 153, endPoint x: 186, endPoint y: 147, distance: 10.9
click at [177, 152] on div "Exemption Set must be selected for CA. Exemption * 21 - Tax Exempt Retirement A…" at bounding box center [143, 135] width 123 height 92
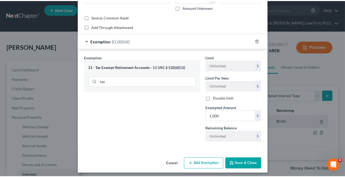
scroll to position [61, 0]
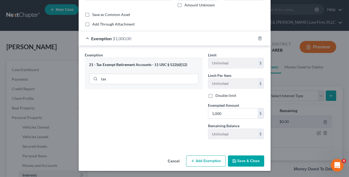
click at [234, 163] on button "Save & Close" at bounding box center [246, 161] width 36 height 11
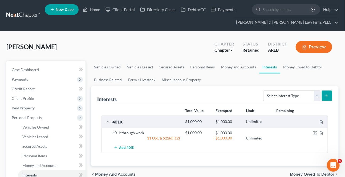
click at [290, 173] on span "Money Owed to Debtor" at bounding box center [312, 175] width 45 height 4
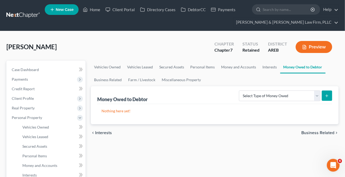
click at [311, 134] on span "Business Related" at bounding box center [318, 133] width 33 height 4
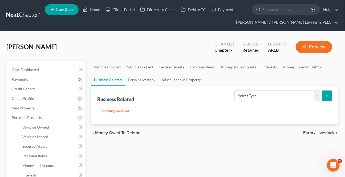
click at [311, 134] on span "Farm / Livestock" at bounding box center [319, 133] width 31 height 4
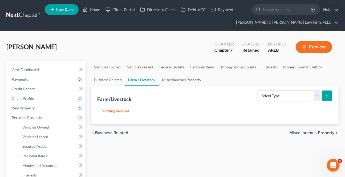
click at [310, 135] on div "chevron_left Business Related Miscellaneous Property chevron_right" at bounding box center [215, 133] width 248 height 17
click at [309, 131] on span "Miscellaneous Property" at bounding box center [312, 133] width 45 height 4
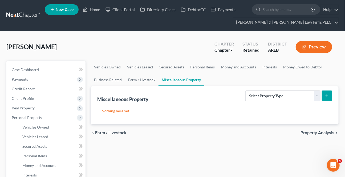
click at [309, 131] on span "Property Analysis" at bounding box center [318, 133] width 34 height 4
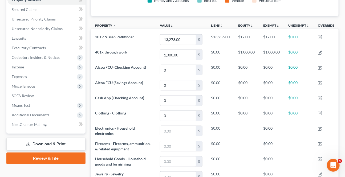
scroll to position [194, 0]
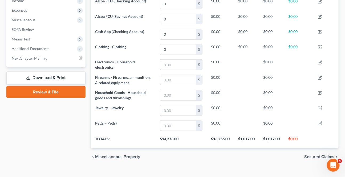
click at [309, 156] on span "Secured Claims" at bounding box center [320, 157] width 30 height 4
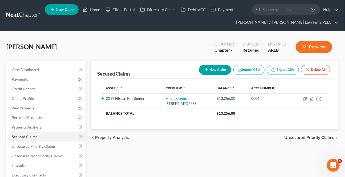
click at [306, 136] on span "Unsecured Priority Claims" at bounding box center [310, 138] width 50 height 4
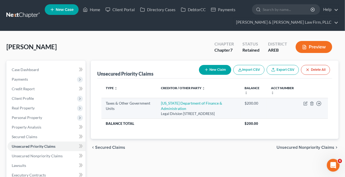
click at [305, 100] on td "Move to D Move to F Move to G Move to Notice Only" at bounding box center [314, 108] width 29 height 21
click at [305, 104] on icon "button" at bounding box center [306, 104] width 4 height 4
select select "2"
select select "0"
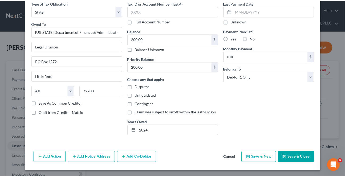
scroll to position [25, 0]
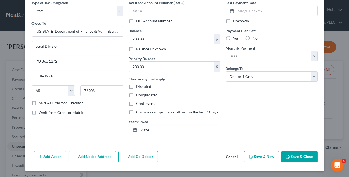
click at [303, 160] on button "Save & Close" at bounding box center [299, 157] width 36 height 11
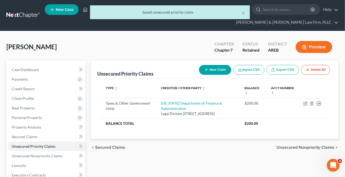
click at [303, 150] on span "Unsecured Nonpriority Claims" at bounding box center [306, 148] width 58 height 4
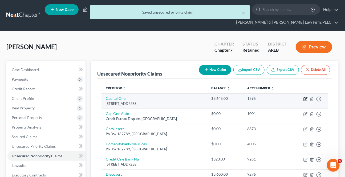
click at [306, 99] on icon "button" at bounding box center [306, 98] width 2 height 2
select select "46"
select select "2"
select select "0"
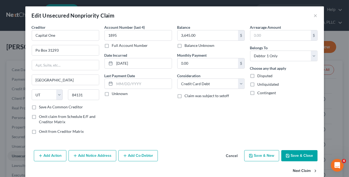
click at [295, 171] on button "Next Claim" at bounding box center [305, 171] width 25 height 11
select select "45"
select select "0"
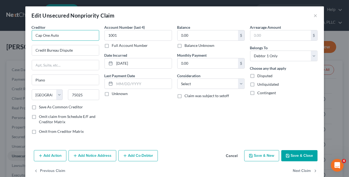
click at [76, 32] on input "Cap One Auto" at bounding box center [65, 35] width 67 height 11
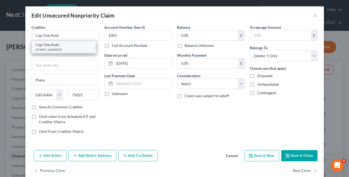
click at [67, 47] on div "Cap One Auto" at bounding box center [63, 44] width 55 height 5
type input "[STREET_ADDRESS]"
type input "75093"
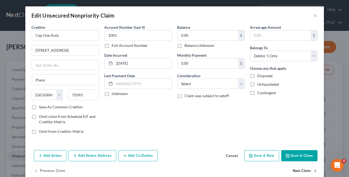
click at [298, 170] on button "Next Claim" at bounding box center [305, 171] width 25 height 11
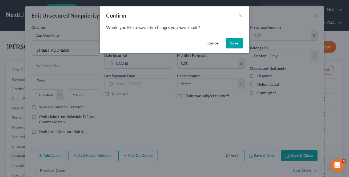
click at [238, 44] on button "Save" at bounding box center [234, 43] width 17 height 11
select select "36"
select select "2"
select select "0"
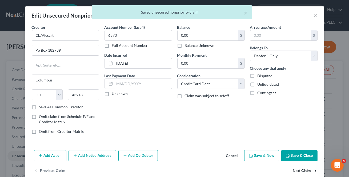
click at [303, 170] on button "Next Claim" at bounding box center [305, 171] width 25 height 11
select select "36"
select select "2"
select select "0"
click at [303, 170] on button "Next Claim" at bounding box center [305, 171] width 25 height 11
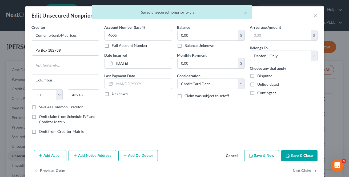
select select "31"
select select "0"
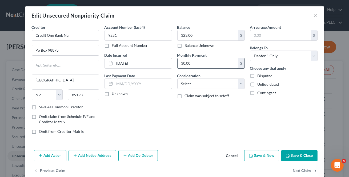
click at [221, 67] on input "30.00" at bounding box center [208, 63] width 61 height 10
click at [297, 172] on button "Next Claim" at bounding box center [305, 171] width 25 height 11
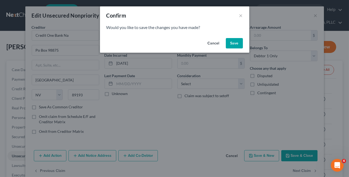
click at [236, 43] on button "Save" at bounding box center [234, 43] width 17 height 11
select select "46"
select select "2"
select select "0"
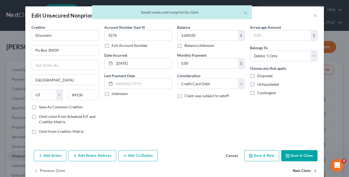
click at [293, 169] on button "Next Claim" at bounding box center [305, 171] width 25 height 11
select select "23"
select select "0"
click at [294, 170] on button "Next Claim" at bounding box center [305, 171] width 25 height 11
select select "2"
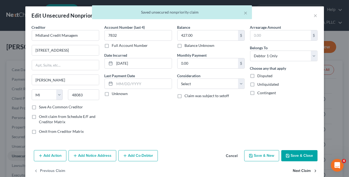
select select "0"
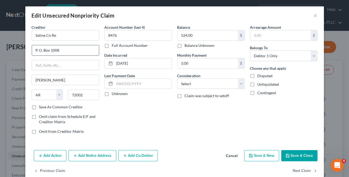
click at [37, 48] on input "P. O. Box 1008" at bounding box center [65, 50] width 67 height 10
type input "PO Box 1008"
click at [310, 171] on button "Next Claim" at bounding box center [305, 171] width 25 height 11
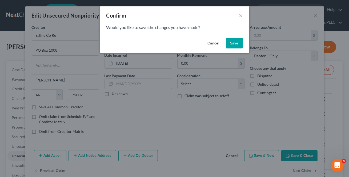
click at [232, 49] on div "Cancel Save" at bounding box center [174, 44] width 149 height 17
click at [231, 43] on button "Save" at bounding box center [234, 43] width 17 height 11
select select "39"
select select "2"
select select "0"
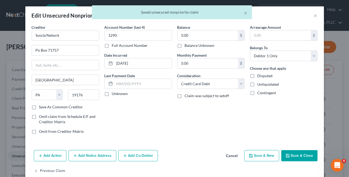
drag, startPoint x: 301, startPoint y: 152, endPoint x: 280, endPoint y: 137, distance: 26.2
click at [301, 152] on button "Save & Close" at bounding box center [299, 155] width 36 height 11
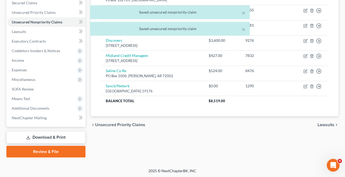
click at [324, 123] on span "Lawsuits" at bounding box center [326, 125] width 17 height 4
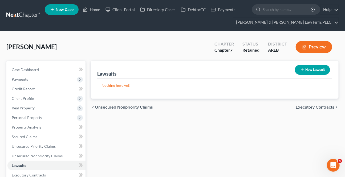
click at [317, 70] on button "New Lawsuit" at bounding box center [312, 70] width 35 height 10
select select "0"
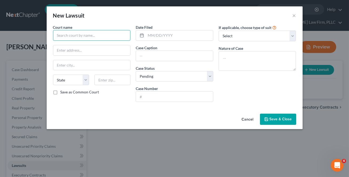
drag, startPoint x: 73, startPoint y: 35, endPoint x: 73, endPoint y: 38, distance: 3.2
click at [73, 35] on input "text" at bounding box center [92, 35] width 78 height 11
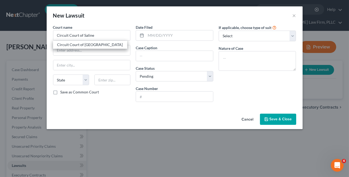
drag, startPoint x: 76, startPoint y: 44, endPoint x: 136, endPoint y: 44, distance: 59.8
click at [76, 44] on div "Circuit Court of [GEOGRAPHIC_DATA]" at bounding box center [90, 44] width 66 height 5
type input "Circuit Court of [GEOGRAPHIC_DATA]"
type input "[STREET_ADDRESS]"
type input "[PERSON_NAME]"
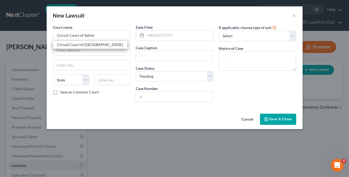
select select "2"
type input "72015"
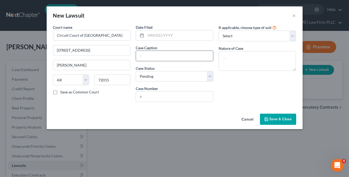
click at [147, 51] on div at bounding box center [175, 56] width 78 height 11
drag, startPoint x: 144, startPoint y: 54, endPoint x: 142, endPoint y: 53, distance: 2.8
click at [144, 54] on input "text" at bounding box center [174, 56] width 77 height 10
type input "Discover Bank vs [PERSON_NAME]"
click at [160, 95] on input "text" at bounding box center [174, 97] width 77 height 10
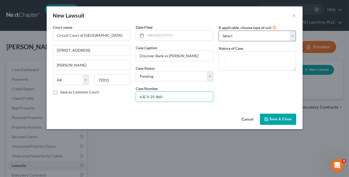
type input "63CV-25-860"
click at [228, 32] on select "Select Repossession Garnishment Foreclosure Attached, Seized, Or Levied Other" at bounding box center [258, 36] width 78 height 11
select select "4"
click at [219, 31] on select "Select Repossession Garnishment Foreclosure Attached, Seized, Or Levied Other" at bounding box center [258, 36] width 78 height 11
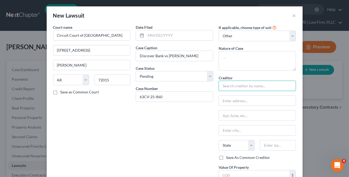
click at [228, 82] on input "text" at bounding box center [258, 86] width 78 height 11
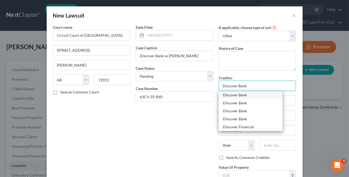
type input "Discover Bank"
click at [244, 97] on div "Discover Bank" at bounding box center [250, 95] width 55 height 5
type input "c/o [PERSON_NAME] Firm"
type input "PO Box 808"
type input "[PERSON_NAME]"
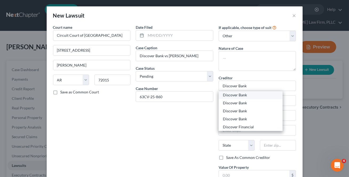
select select "37"
type input "73083-0808"
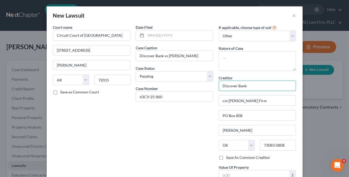
click at [263, 86] on input "Discover Bank" at bounding box center [258, 86] width 78 height 11
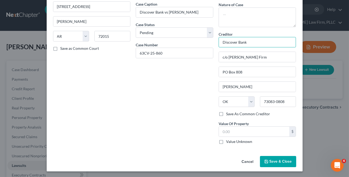
scroll to position [44, 0]
click at [275, 158] on button "Save & Close" at bounding box center [278, 161] width 36 height 11
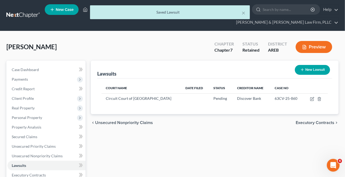
click at [310, 67] on button "New Lawsuit" at bounding box center [312, 70] width 35 height 10
select select "0"
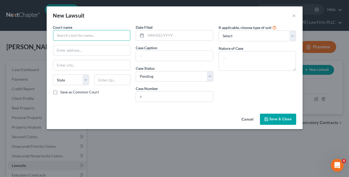
click at [97, 36] on input "text" at bounding box center [92, 35] width 78 height 11
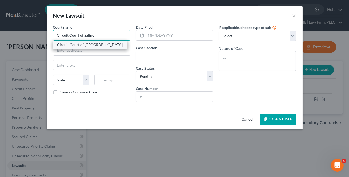
drag, startPoint x: 90, startPoint y: 38, endPoint x: 88, endPoint y: 45, distance: 6.6
click at [90, 39] on input "Circuit Court of Saline" at bounding box center [92, 35] width 78 height 11
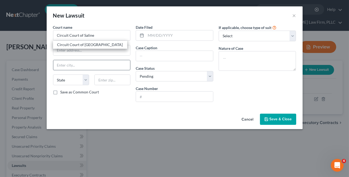
drag, startPoint x: 88, startPoint y: 45, endPoint x: 126, endPoint y: 62, distance: 41.8
click at [88, 45] on div "Circuit Court of [GEOGRAPHIC_DATA]" at bounding box center [90, 44] width 66 height 5
type input "Circuit Court of [GEOGRAPHIC_DATA]"
type input "[STREET_ADDRESS]"
type input "[PERSON_NAME]"
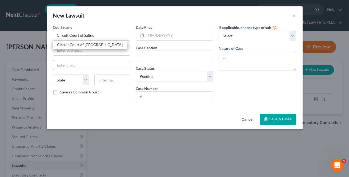
select select "2"
type input "72015"
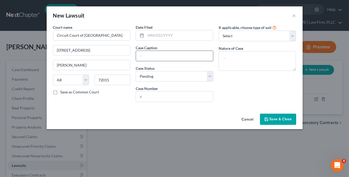
click at [143, 53] on input "text" at bounding box center [174, 56] width 77 height 10
type input "Capital One, N.A. vs [PERSON_NAME]"
click at [153, 94] on input "text" at bounding box center [174, 97] width 77 height 10
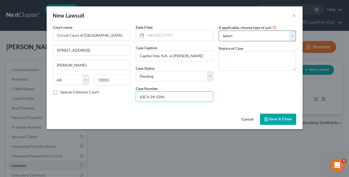
type input "63CV-24-1266"
click at [241, 39] on select "Select Repossession Garnishment Foreclosure Attached, Seized, Or Levied Other" at bounding box center [258, 36] width 78 height 11
select select "4"
click at [219, 31] on select "Select Repossession Garnishment Foreclosure Attached, Seized, Or Levied Other" at bounding box center [258, 36] width 78 height 11
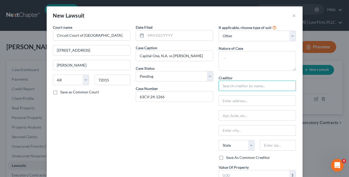
click at [233, 86] on input "text" at bounding box center [258, 86] width 78 height 11
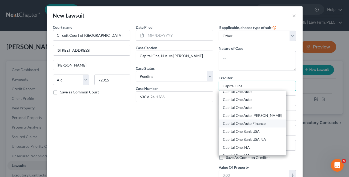
scroll to position [32, 0]
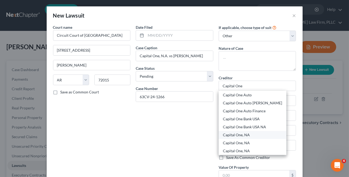
click at [241, 138] on div "Capital One, NA" at bounding box center [253, 135] width 68 height 8
type input "Capital One, NA"
type input "[STREET_ADDRESS]"
type input "[US_STATE][GEOGRAPHIC_DATA]"
select select "37"
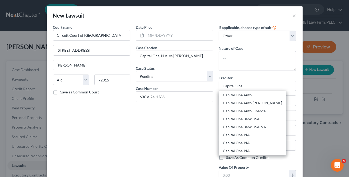
type input "73118"
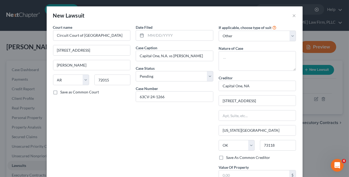
scroll to position [0, 0]
click at [264, 85] on input "Capital One, NA" at bounding box center [258, 86] width 78 height 11
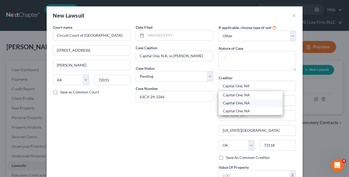
click at [252, 104] on div "Capital One, NA" at bounding box center [250, 103] width 55 height 5
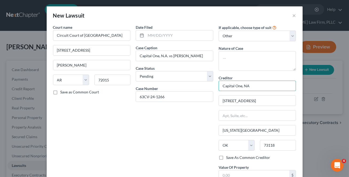
click at [263, 89] on input "Capital One, NA" at bounding box center [258, 86] width 78 height 11
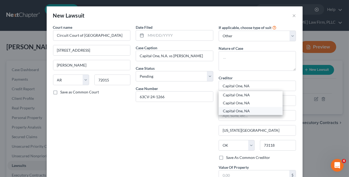
click at [247, 112] on div "Capital One, NA" at bounding box center [250, 111] width 55 height 5
type input "c/o [PERSON_NAME] Firm"
type input "PO Box 808"
type input "[PERSON_NAME]"
type input "73083"
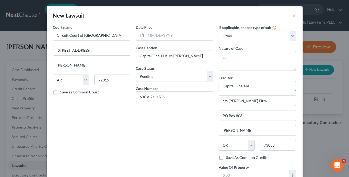
click at [261, 85] on input "Capital One, NA" at bounding box center [258, 86] width 78 height 11
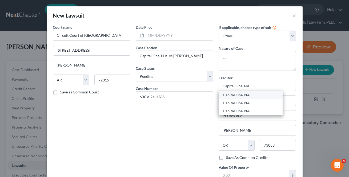
click at [250, 97] on div "Capital One, NA" at bounding box center [250, 95] width 55 height 5
type input "c/o Lloyd & [PERSON_NAME], PLC"
type input "PO Box 23200"
type input "[GEOGRAPHIC_DATA]"
select select "18"
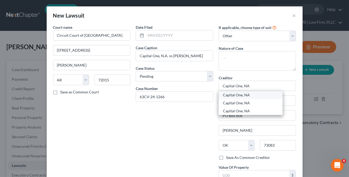
type input "40223"
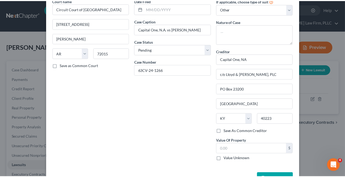
scroll to position [44, 0]
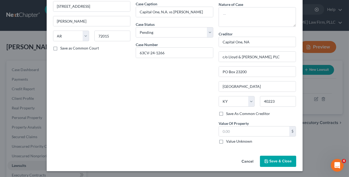
click at [270, 164] on button "Save & Close" at bounding box center [278, 161] width 36 height 11
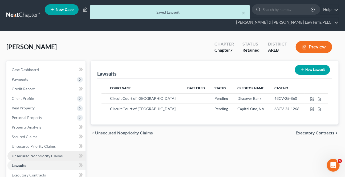
click at [33, 158] on link "Unsecured Nonpriority Claims" at bounding box center [46, 157] width 78 height 10
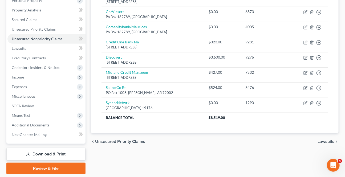
scroll to position [134, 0]
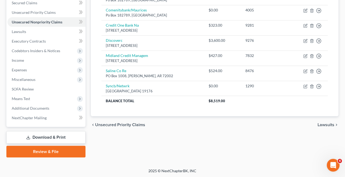
click at [326, 123] on span "Lawsuits" at bounding box center [326, 125] width 17 height 4
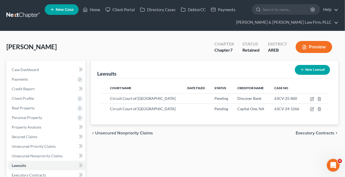
click at [308, 134] on span "Executory Contracts" at bounding box center [315, 133] width 39 height 4
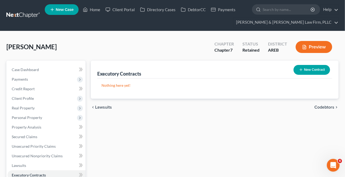
click at [327, 105] on span "Codebtors" at bounding box center [325, 107] width 20 height 4
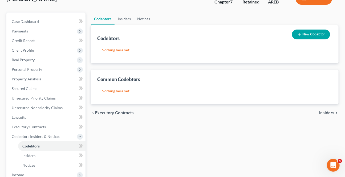
click at [332, 114] on span "Insiders" at bounding box center [327, 113] width 15 height 4
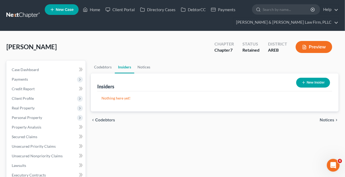
drag, startPoint x: 334, startPoint y: 116, endPoint x: 330, endPoint y: 124, distance: 9.3
click at [333, 117] on div "chevron_left Codebtors Notices chevron_right" at bounding box center [215, 120] width 248 height 17
click at [331, 119] on span "Notices" at bounding box center [327, 120] width 15 height 4
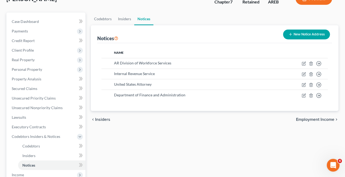
click at [321, 122] on span "Employment Income" at bounding box center [315, 120] width 38 height 4
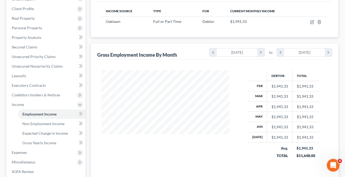
scroll to position [121, 0]
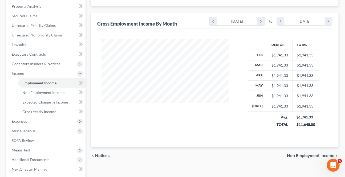
click at [306, 155] on span "Non Employment Income" at bounding box center [310, 156] width 47 height 4
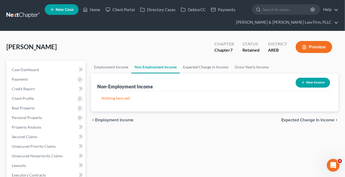
click at [299, 124] on div "chevron_left Employment Income Expected Change in Income chevron_right" at bounding box center [215, 120] width 248 height 17
click at [299, 120] on span "Expected Change in Income" at bounding box center [308, 120] width 53 height 4
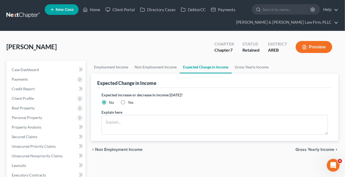
click at [300, 148] on span "Gross Yearly Income" at bounding box center [315, 150] width 39 height 4
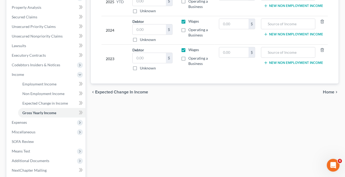
scroll to position [121, 0]
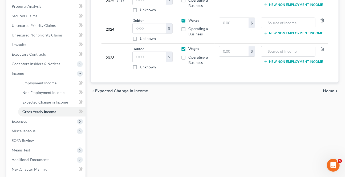
click at [335, 90] on icon "chevron_right" at bounding box center [337, 91] width 4 height 4
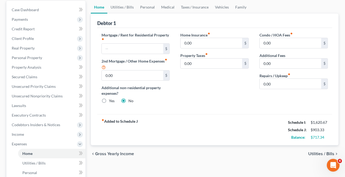
scroll to position [48, 0]
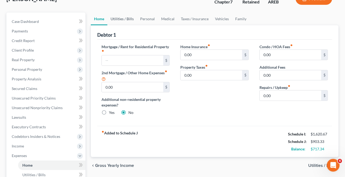
click at [127, 18] on link "Utilities / Bills" at bounding box center [123, 19] width 30 height 13
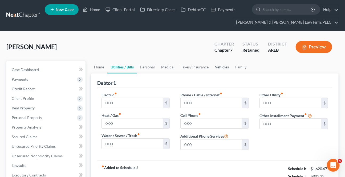
click at [226, 69] on link "Vehicles" at bounding box center [222, 67] width 20 height 13
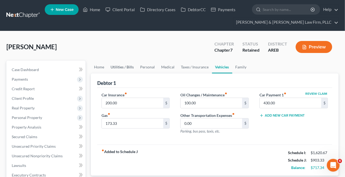
click at [116, 67] on link "Utilities / Bills" at bounding box center [123, 67] width 30 height 13
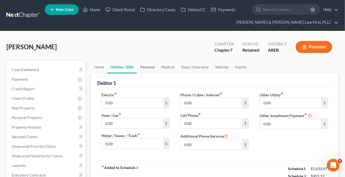
click at [149, 69] on link "Personal" at bounding box center [147, 67] width 21 height 13
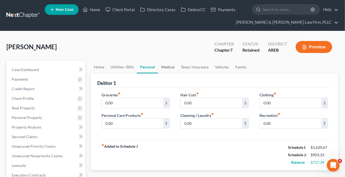
click at [168, 65] on link "Medical" at bounding box center [168, 67] width 20 height 13
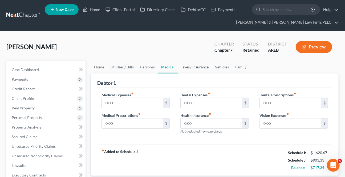
click at [187, 66] on link "Taxes / Insurance" at bounding box center [195, 67] width 34 height 13
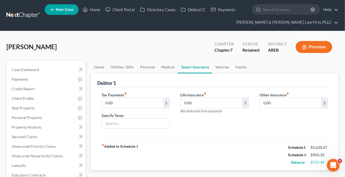
click at [209, 64] on link "Taxes / Insurance" at bounding box center [195, 67] width 35 height 13
click at [227, 66] on link "Vehicles" at bounding box center [223, 67] width 20 height 13
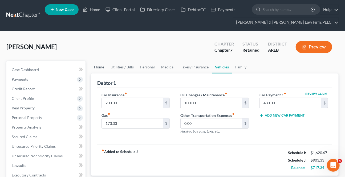
click at [101, 68] on link "Home" at bounding box center [99, 67] width 17 height 13
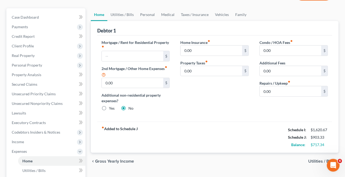
scroll to position [48, 0]
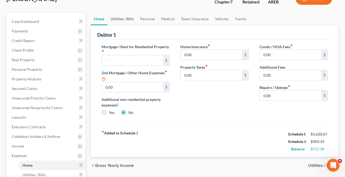
click at [117, 20] on link "Utilities / Bills" at bounding box center [123, 19] width 30 height 13
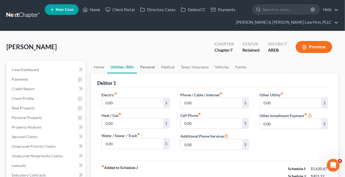
click at [148, 69] on link "Personal" at bounding box center [147, 67] width 21 height 13
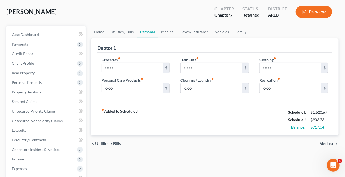
scroll to position [24, 0]
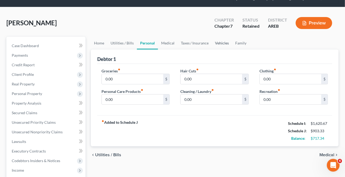
click at [223, 43] on link "Vehicles" at bounding box center [222, 43] width 20 height 13
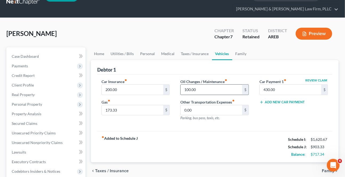
scroll to position [24, 0]
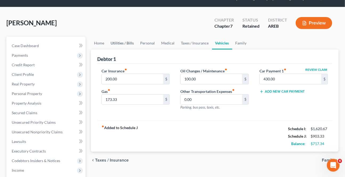
click at [126, 41] on link "Utilities / Bills" at bounding box center [123, 43] width 30 height 13
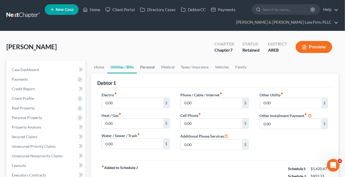
click at [143, 69] on link "Personal" at bounding box center [147, 67] width 21 height 13
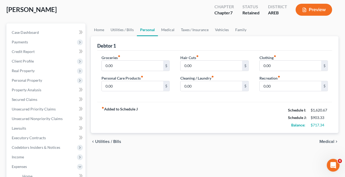
scroll to position [48, 0]
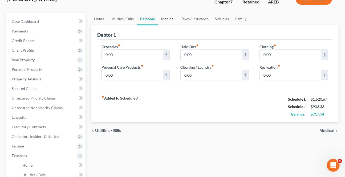
drag, startPoint x: 172, startPoint y: 20, endPoint x: 190, endPoint y: 24, distance: 18.1
click at [172, 20] on link "Medical" at bounding box center [168, 19] width 20 height 13
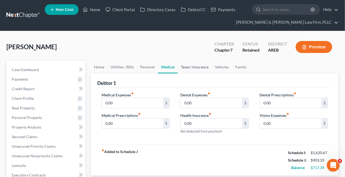
click at [184, 67] on link "Taxes / Insurance" at bounding box center [195, 67] width 34 height 13
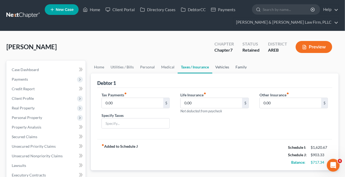
drag, startPoint x: 224, startPoint y: 67, endPoint x: 237, endPoint y: 65, distance: 13.5
click at [224, 67] on link "Vehicles" at bounding box center [223, 67] width 20 height 13
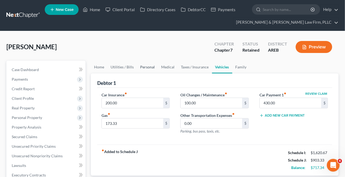
click at [149, 66] on link "Personal" at bounding box center [147, 67] width 21 height 13
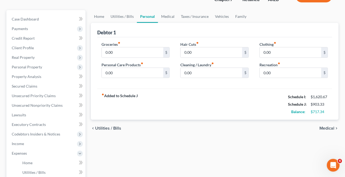
scroll to position [145, 0]
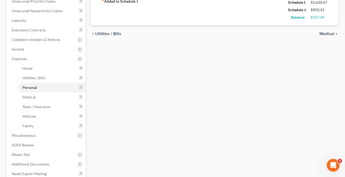
click at [332, 33] on span "Medical" at bounding box center [327, 34] width 15 height 4
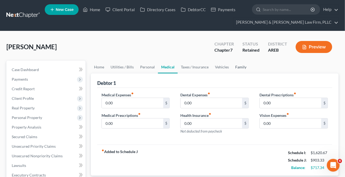
click at [244, 64] on link "Family" at bounding box center [242, 67] width 18 height 13
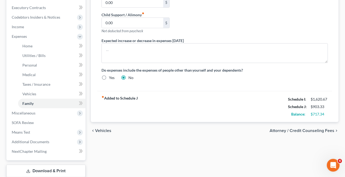
scroll to position [170, 0]
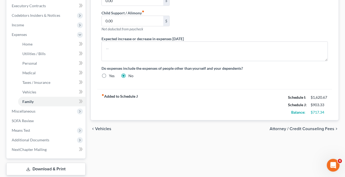
click at [293, 128] on span "Attorney / Credit Counseling Fees" at bounding box center [302, 129] width 65 height 4
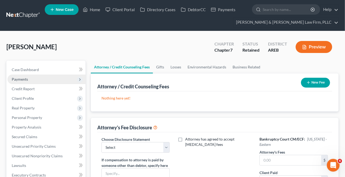
click at [19, 79] on span "Payments" at bounding box center [20, 79] width 16 height 5
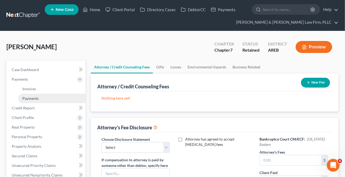
click at [28, 97] on span "Payments" at bounding box center [30, 98] width 16 height 5
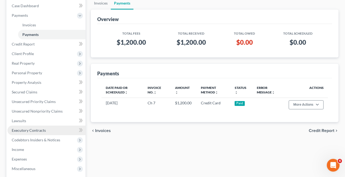
scroll to position [73, 0]
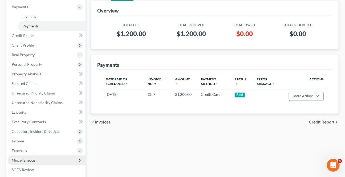
click at [18, 164] on span "Miscellaneous" at bounding box center [46, 161] width 78 height 10
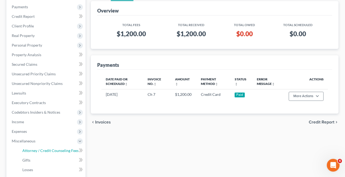
drag, startPoint x: 31, startPoint y: 151, endPoint x: 245, endPoint y: 35, distance: 243.0
click at [31, 150] on span "Attorney / Credit Counseling Fees" at bounding box center [50, 151] width 56 height 5
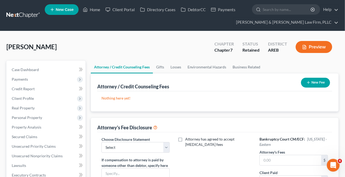
click at [313, 81] on button "New Fee" at bounding box center [315, 83] width 29 height 10
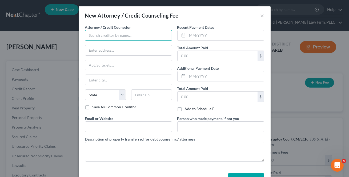
click at [106, 37] on input "text" at bounding box center [128, 35] width 87 height 11
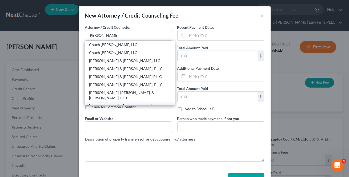
click at [112, 104] on div "[PERSON_NAME] & [PERSON_NAME] Law Firm, PLLC" at bounding box center [129, 109] width 81 height 11
type input "[PERSON_NAME] & [PERSON_NAME] Law Firm, PLLC"
type input "900 S [PERSON_NAME]"
type input "Suite 300"
type input "Little Rock"
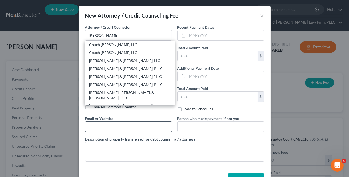
select select "2"
type input "72211"
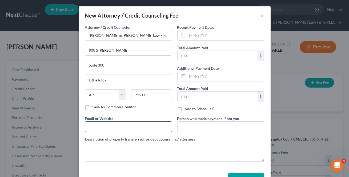
drag, startPoint x: 114, startPoint y: 125, endPoint x: 117, endPoint y: 132, distance: 7.3
click at [114, 125] on input "text" at bounding box center [128, 127] width 86 height 10
type input "[EMAIL_ADDRESS][DOMAIN_NAME]"
type input "Ste. 300"
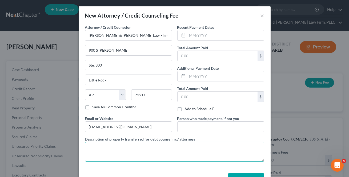
click at [114, 146] on textarea at bounding box center [174, 152] width 179 height 20
paste textarea "$338 Filing Fee $788 Attorney Fees $39 Credit Report $20 Credit Counseling $15 …"
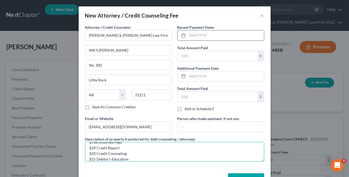
type textarea "$338 Filing Fee $788 Attorney Fees $39 Credit Report $20 Credit Counseling $15 …"
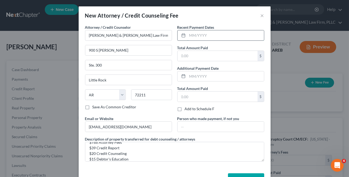
click at [201, 34] on input "text" at bounding box center [226, 35] width 77 height 10
type input "[DATE]"
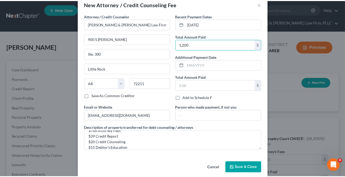
scroll to position [18, 0]
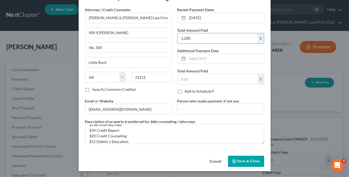
type input "1,200"
drag, startPoint x: 253, startPoint y: 155, endPoint x: 219, endPoint y: 153, distance: 33.9
click at [252, 156] on div "Cancel Save & Close" at bounding box center [175, 163] width 192 height 18
click at [249, 161] on span "Save & Close" at bounding box center [249, 161] width 22 height 5
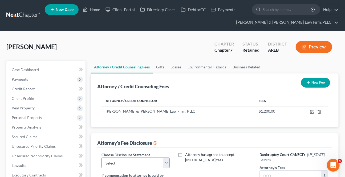
drag, startPoint x: 157, startPoint y: 157, endPoint x: 150, endPoint y: 157, distance: 6.1
click at [156, 158] on select "Select Attorney Fee Disclosure - Western Attorney Fee Disclosure - Eastern" at bounding box center [136, 163] width 69 height 11
select select "1"
click at [102, 158] on select "Select Attorney Fee Disclosure - Western Attorney Fee Disclosure - Eastern" at bounding box center [136, 163] width 69 height 11
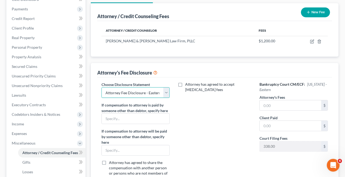
scroll to position [73, 0]
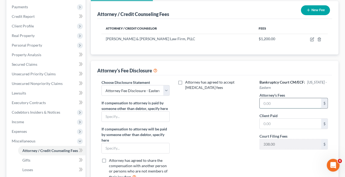
click at [269, 98] on input "text" at bounding box center [291, 103] width 62 height 10
type input "788"
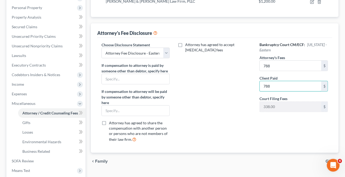
scroll to position [182, 0]
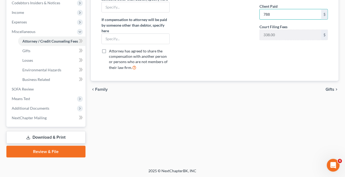
type input "788"
click at [330, 91] on div "chevron_left Family Gifts chevron_right" at bounding box center [215, 89] width 248 height 17
click at [330, 91] on span "Gifts" at bounding box center [330, 90] width 9 height 4
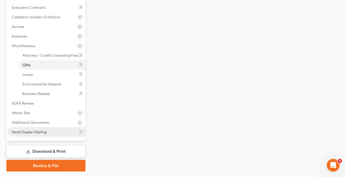
scroll to position [170, 0]
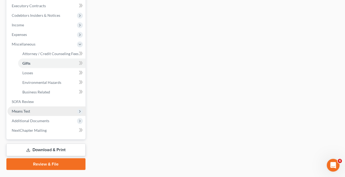
drag, startPoint x: 34, startPoint y: 121, endPoint x: 38, endPoint y: 114, distance: 7.2
click at [34, 121] on span "Additional Documents" at bounding box center [31, 121] width 38 height 5
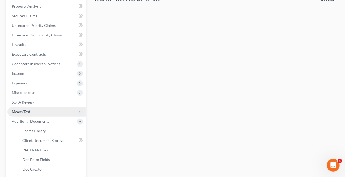
scroll to position [145, 0]
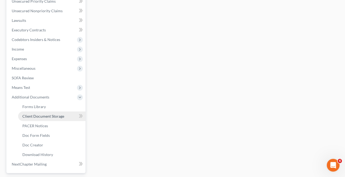
click at [44, 117] on span "Client Document Storage" at bounding box center [43, 116] width 42 height 5
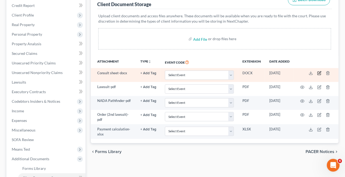
scroll to position [97, 0]
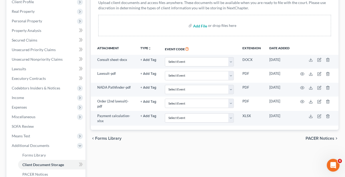
click at [200, 24] on input "file" at bounding box center [199, 26] width 13 height 10
type input "C:\fakepath\Form 1 Voluntary Petition Attachment A.pdf"
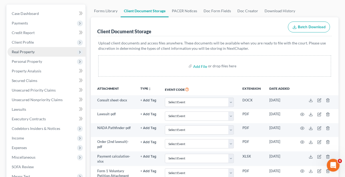
scroll to position [48, 0]
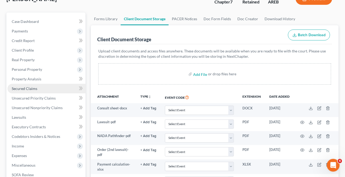
click at [29, 85] on link "Secured Claims" at bounding box center [46, 89] width 78 height 10
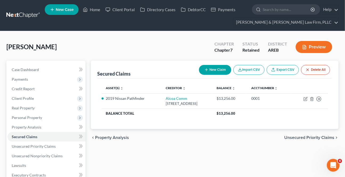
click at [7, 132] on link "Secured Claims" at bounding box center [46, 137] width 78 height 10
